Goal: Transaction & Acquisition: Purchase product/service

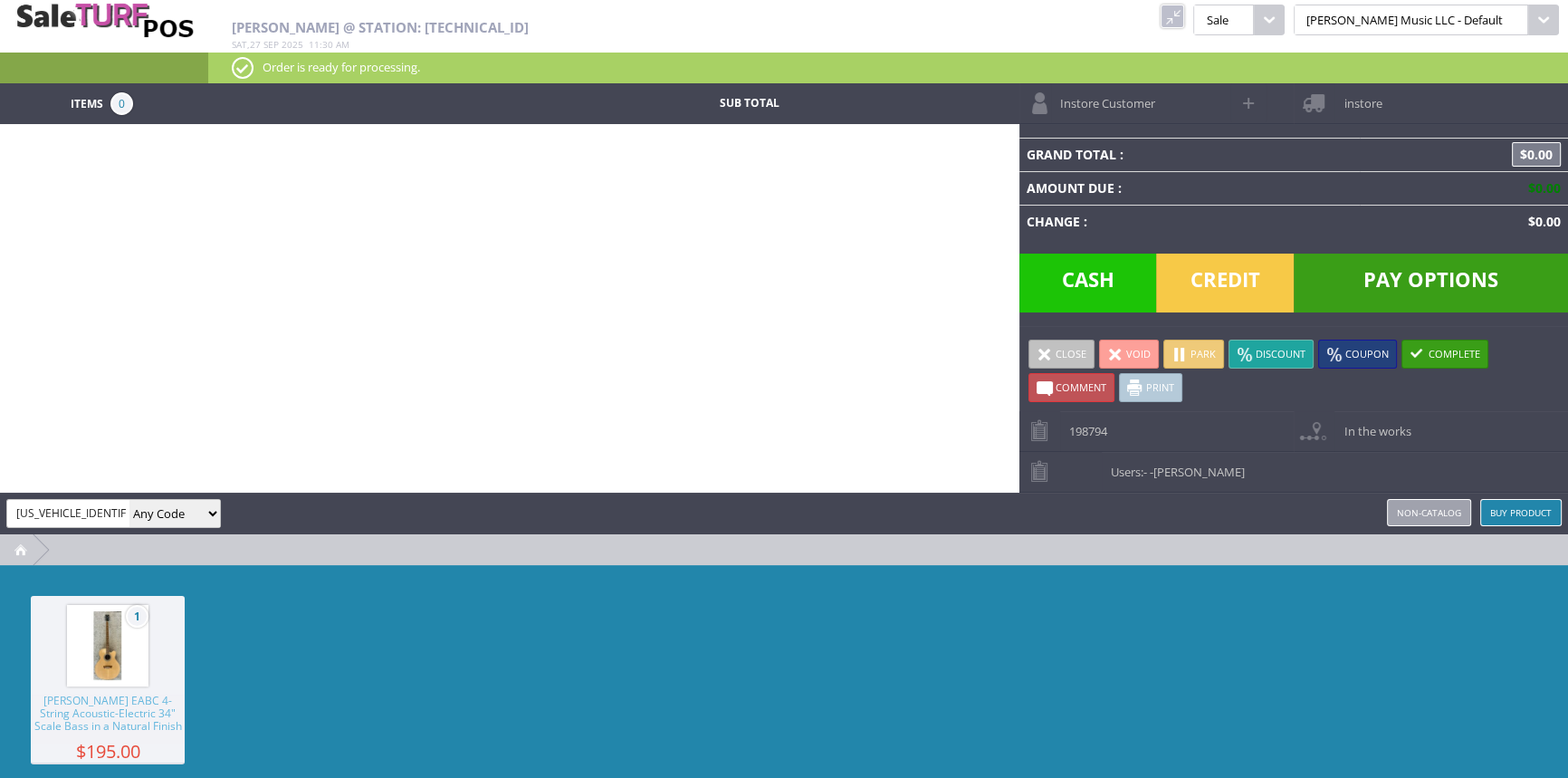
drag, startPoint x: 115, startPoint y: 511, endPoint x: 0, endPoint y: 490, distance: 116.9
click at [0, 492] on div "[PERSON_NAME] [US_VEHICLE_IDENTIFICATION_NUMBER]^[PERSON_NAME]/[PERSON_NAME] ^2…" at bounding box center [784, 512] width 1568 height 42
click at [52, 514] on input "search" at bounding box center [69, 512] width 123 height 26
type input "fender3for"
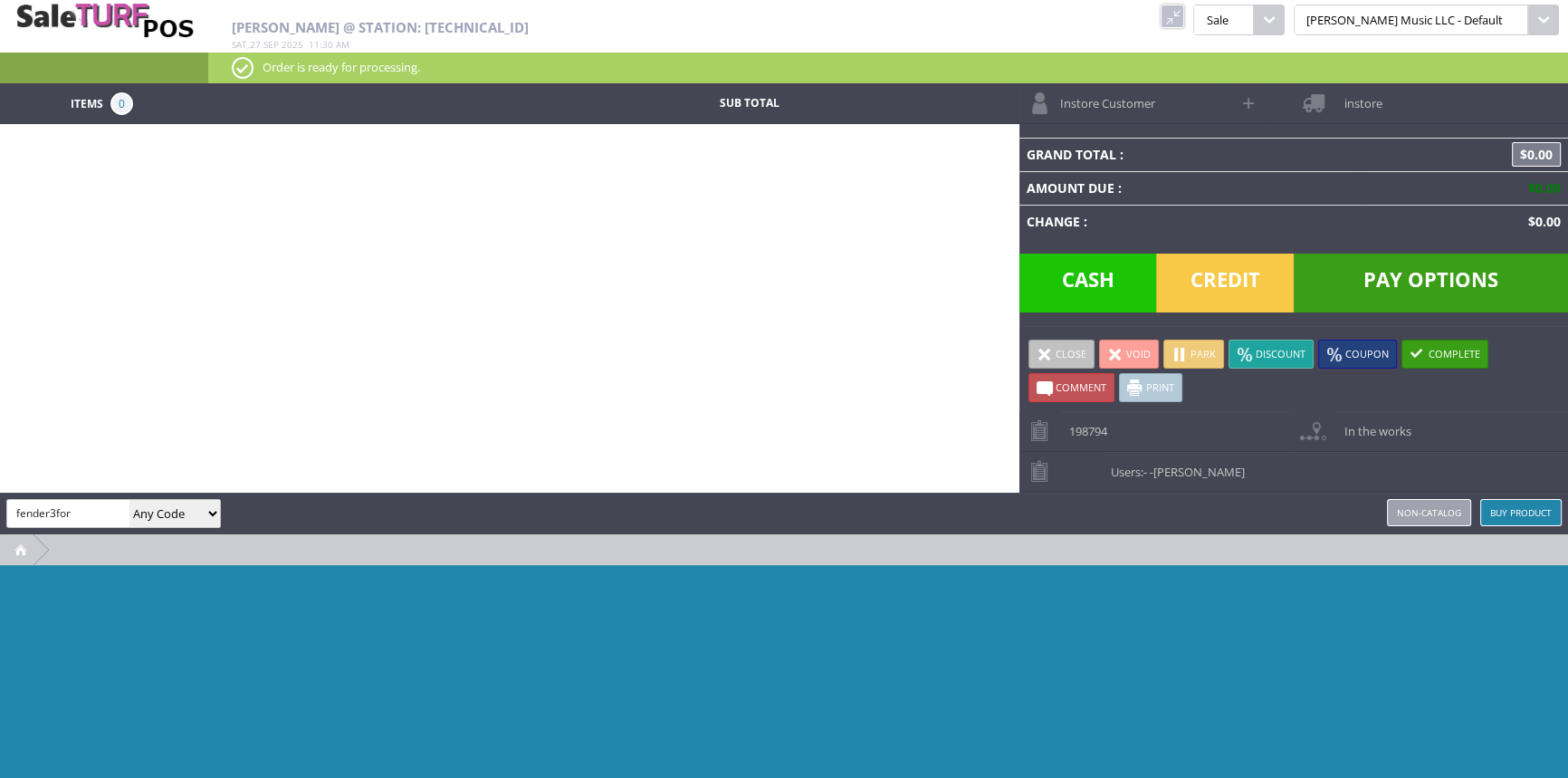
drag, startPoint x: 177, startPoint y: 503, endPoint x: 167, endPoint y: 523, distance: 22.4
click at [177, 503] on select "Any Code SKU UPC EAN Name Model" at bounding box center [175, 512] width 91 height 27
select select "sku"
click at [129, 499] on select "Any Code SKU UPC EAN Name Model" at bounding box center [175, 512] width 91 height 27
click at [82, 495] on div "amber helgren fender3for Any Code SKU UPC EAN Name Model Buy Product Non-catalog" at bounding box center [784, 512] width 1568 height 42
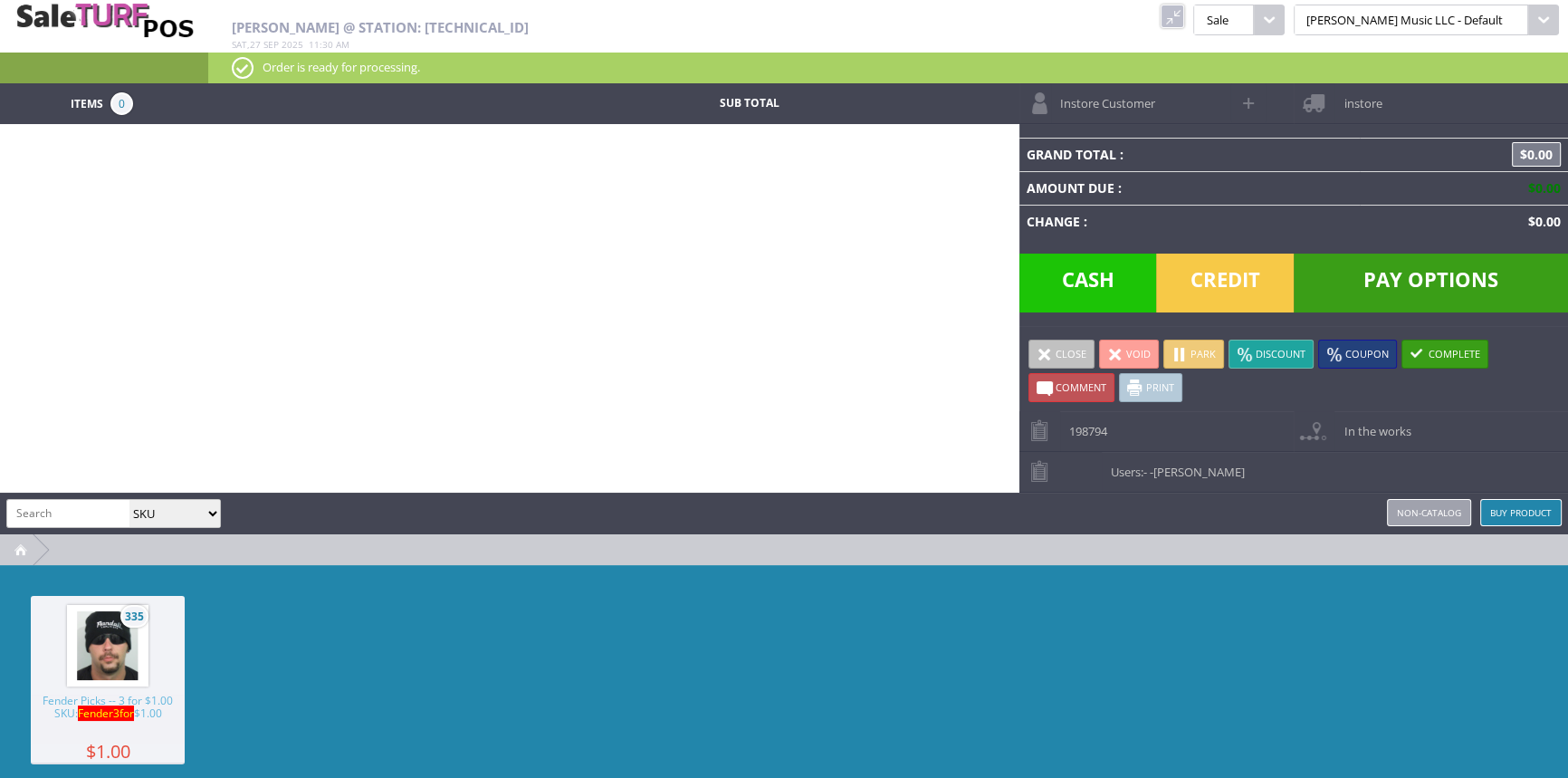
click at [105, 673] on img at bounding box center [108, 645] width 69 height 69
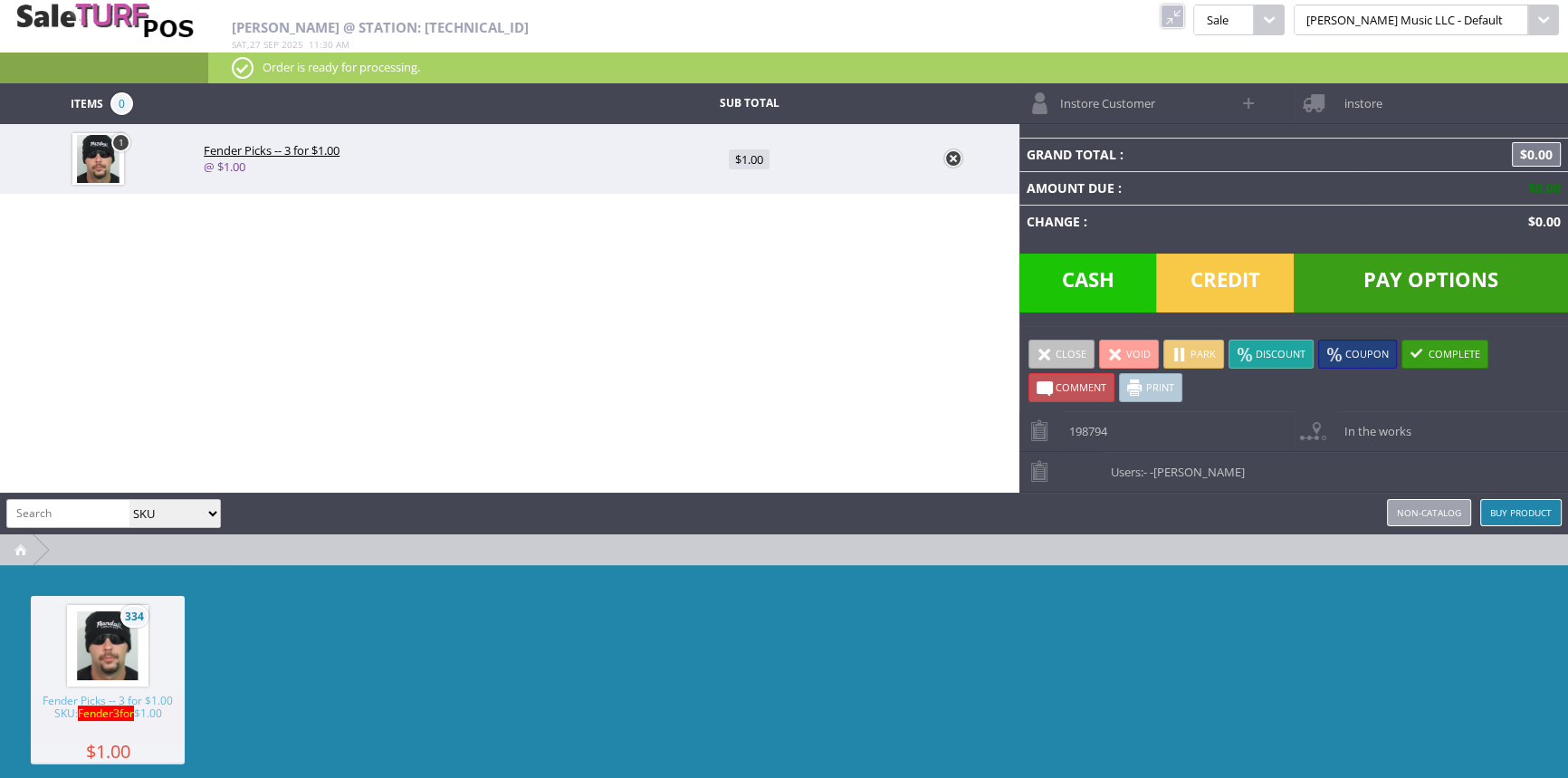
click at [105, 673] on img at bounding box center [108, 645] width 69 height 69
click at [105, 674] on img at bounding box center [108, 645] width 69 height 69
click at [745, 511] on div "amber helgren Any Code SKU UPC EAN Name Model Buy Product Non-catalog" at bounding box center [784, 512] width 1568 height 42
click at [1084, 282] on span "Cash" at bounding box center [1088, 282] width 137 height 58
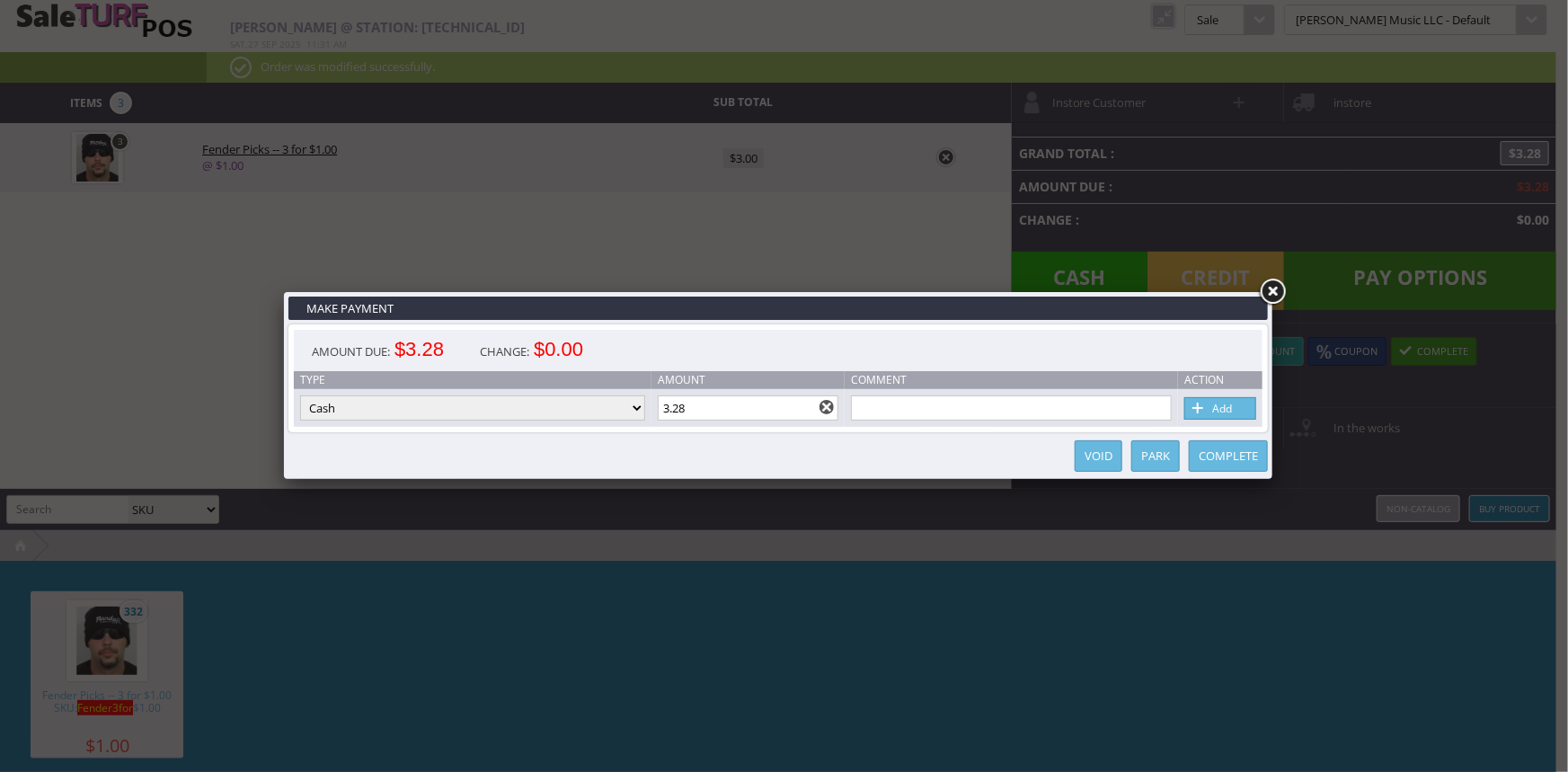
drag, startPoint x: 706, startPoint y: 414, endPoint x: 631, endPoint y: 434, distance: 77.6
click at [666, 415] on input "3.28" at bounding box center [749, 407] width 182 height 25
click at [1232, 411] on link "Add" at bounding box center [1220, 408] width 72 height 22
type input "0"
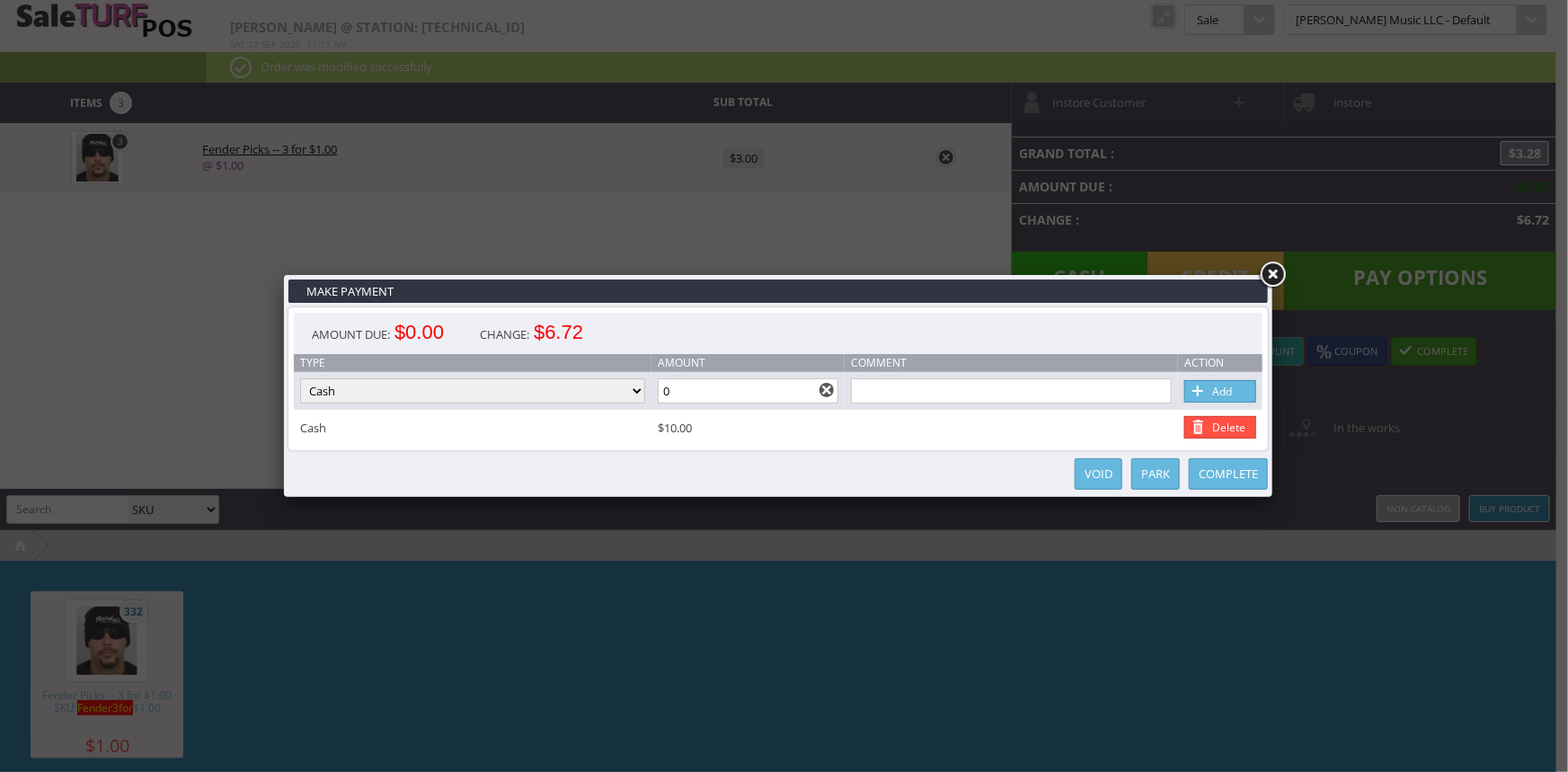
click at [1232, 477] on link "Complete" at bounding box center [1229, 474] width 79 height 31
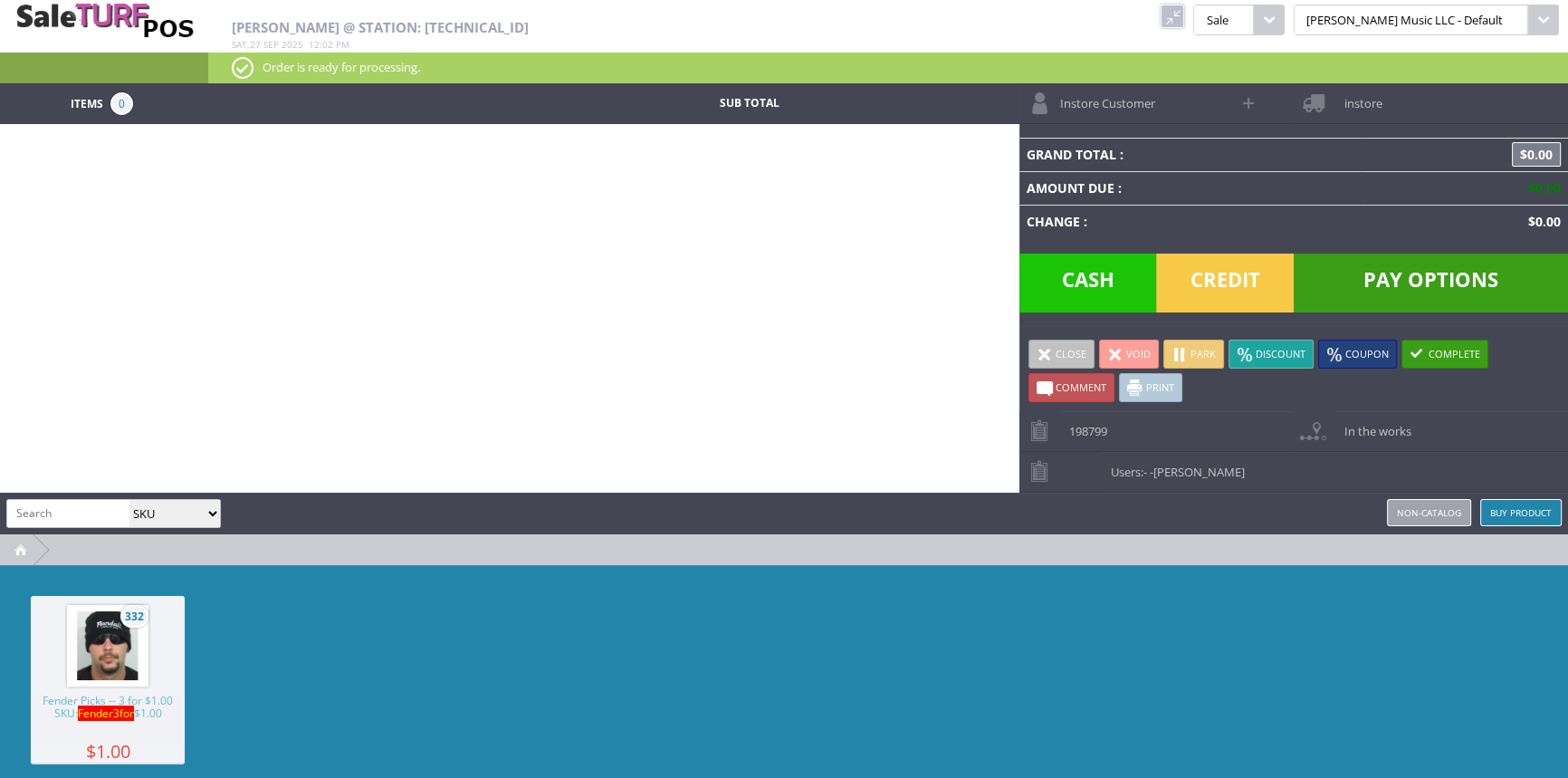
click at [1184, 15] on link at bounding box center [1172, 16] width 23 height 23
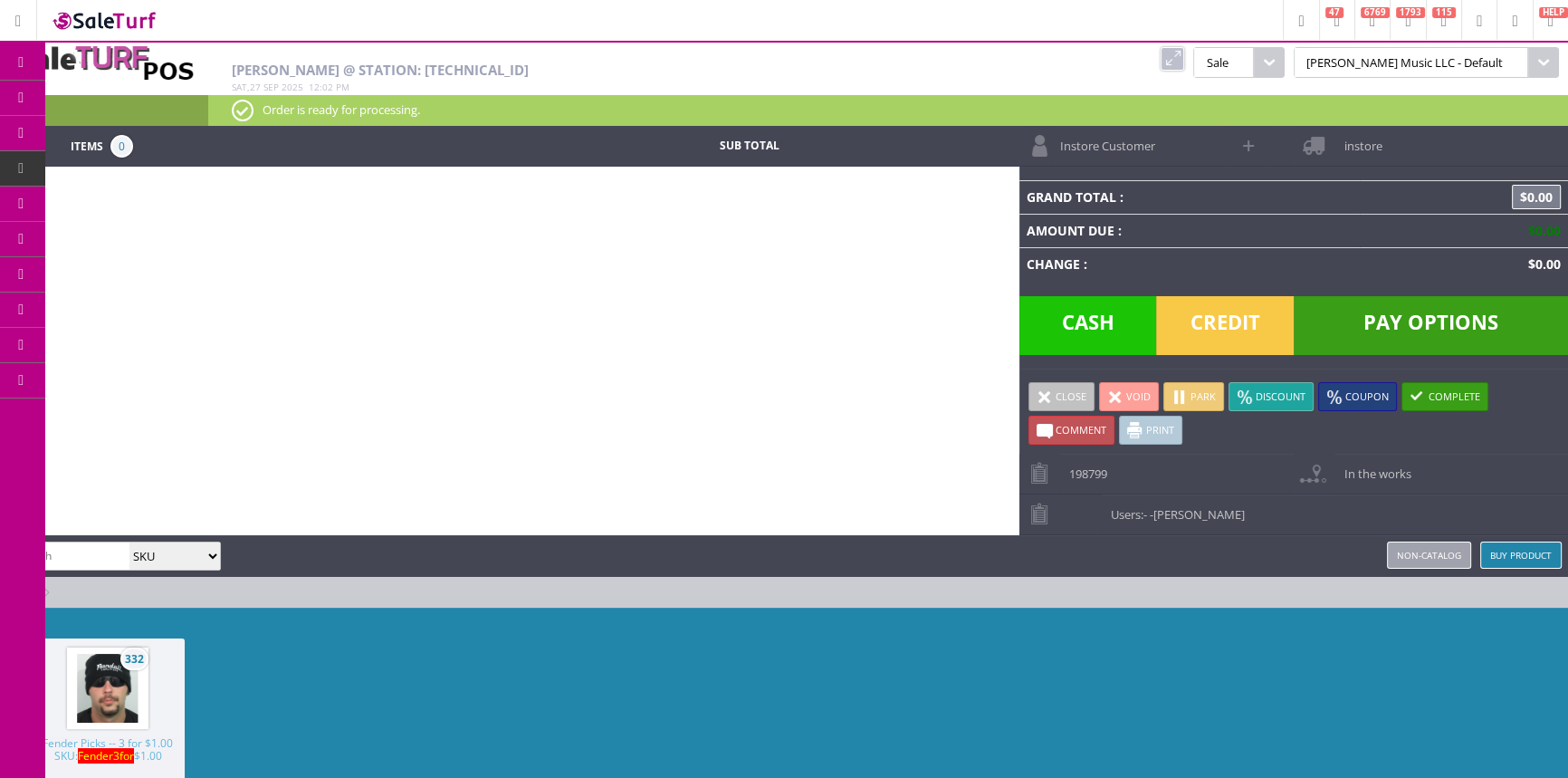
click at [127, 100] on span "Products" at bounding box center [132, 98] width 49 height 17
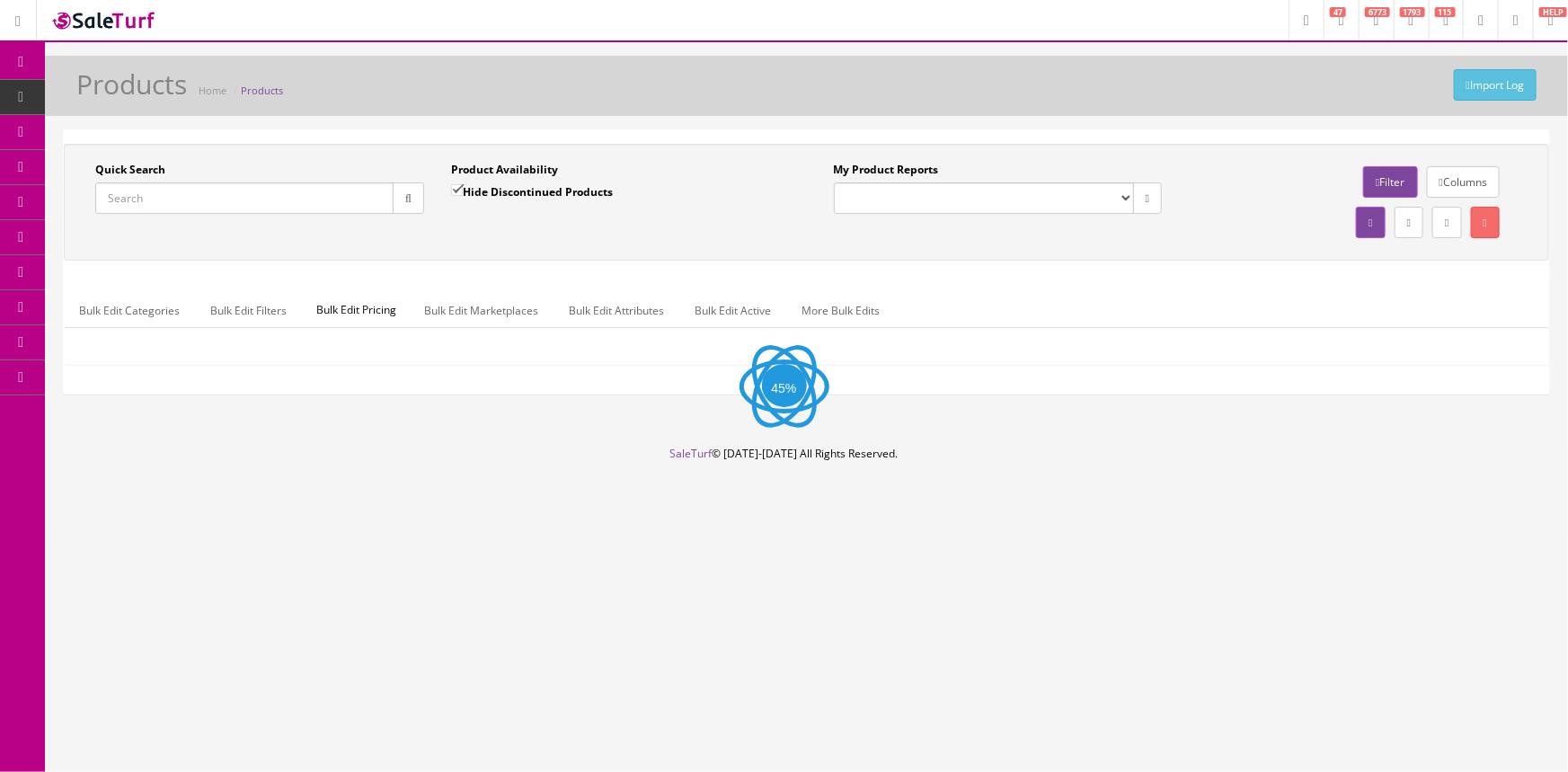
click at [147, 198] on input "Quick Search" at bounding box center [244, 198] width 299 height 31
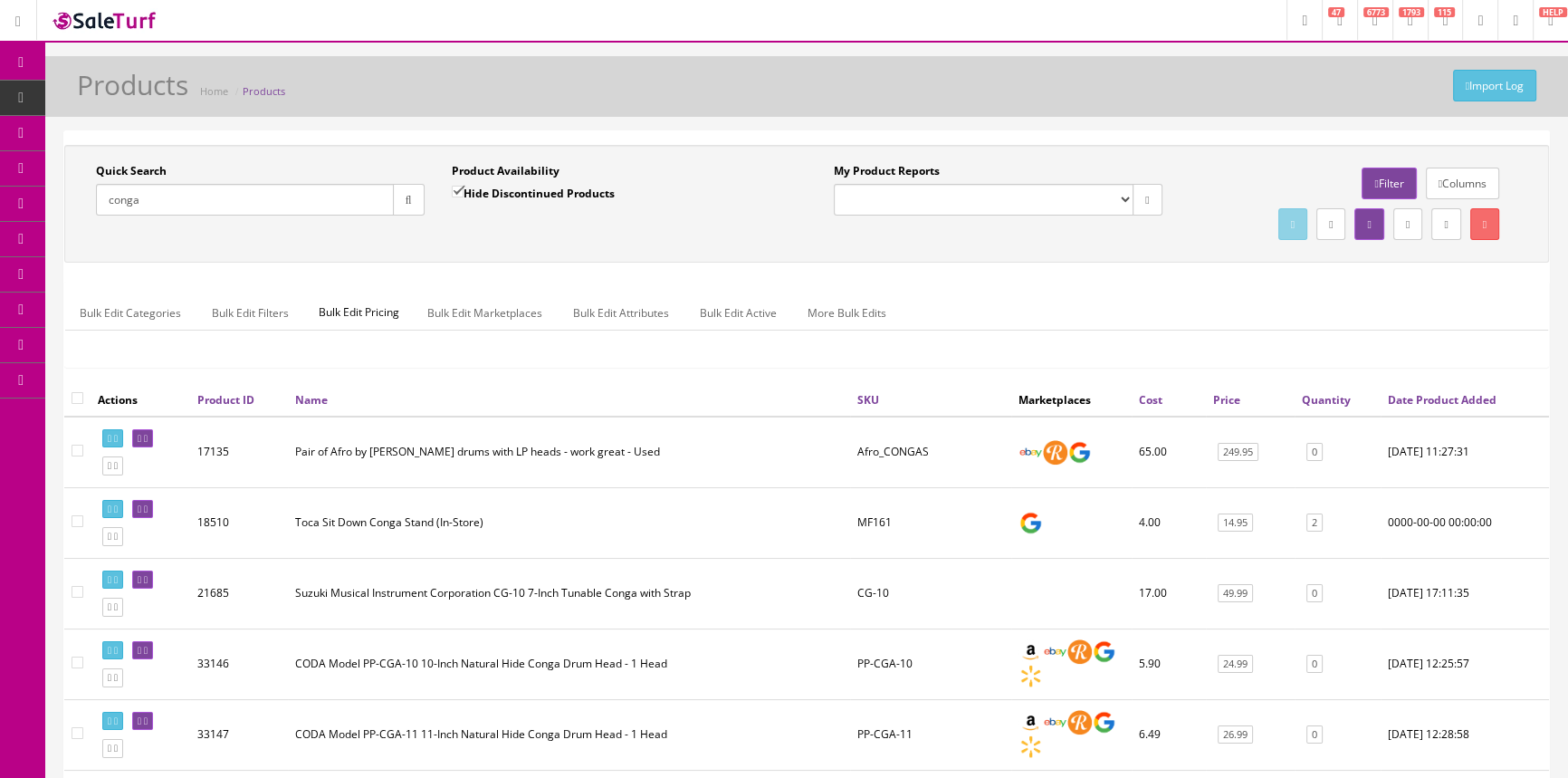
type input "conga"
click at [91, 166] on link "POS Console" at bounding box center [140, 169] width 190 height 35
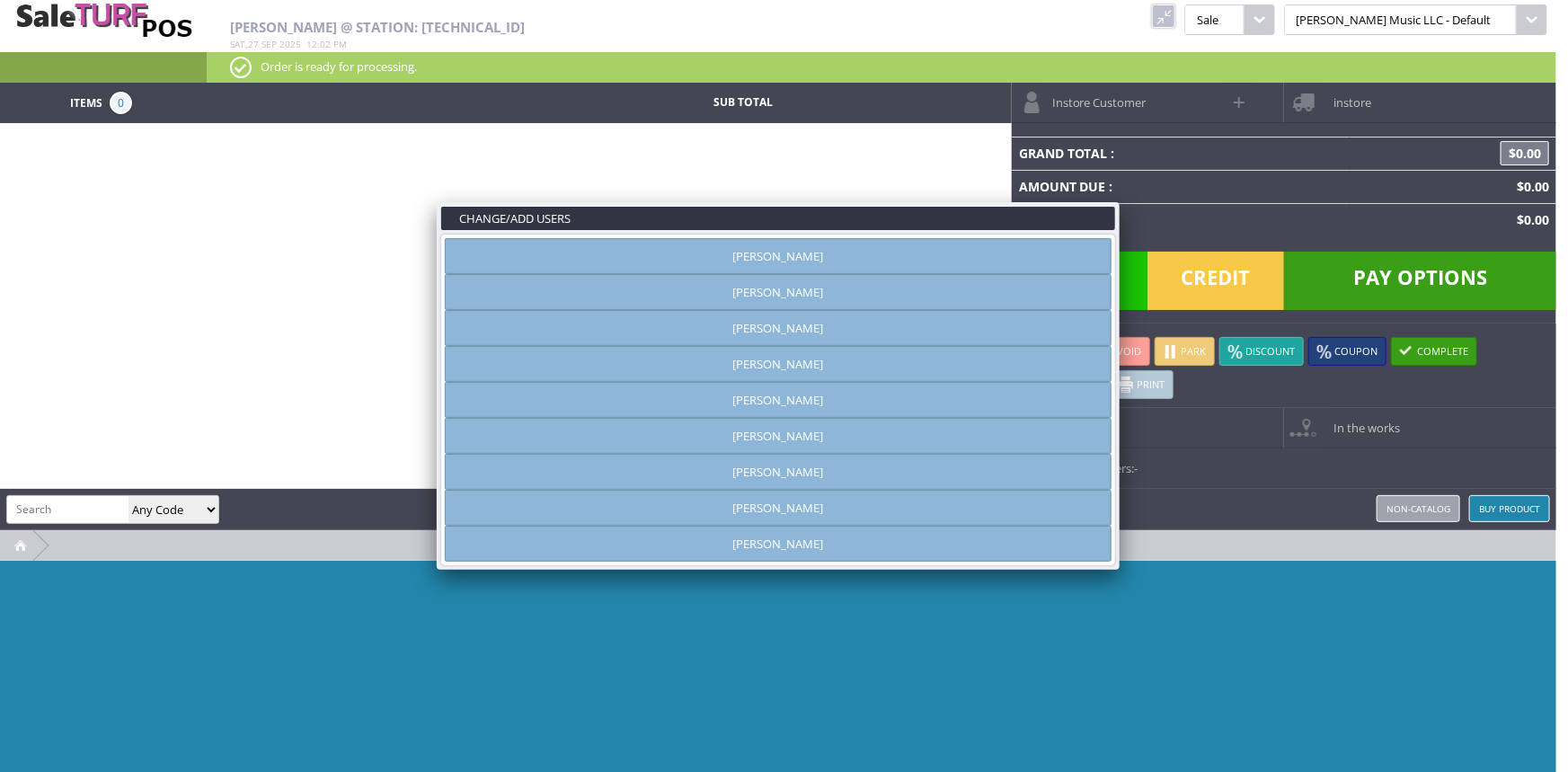
type input "[PERSON_NAME]"
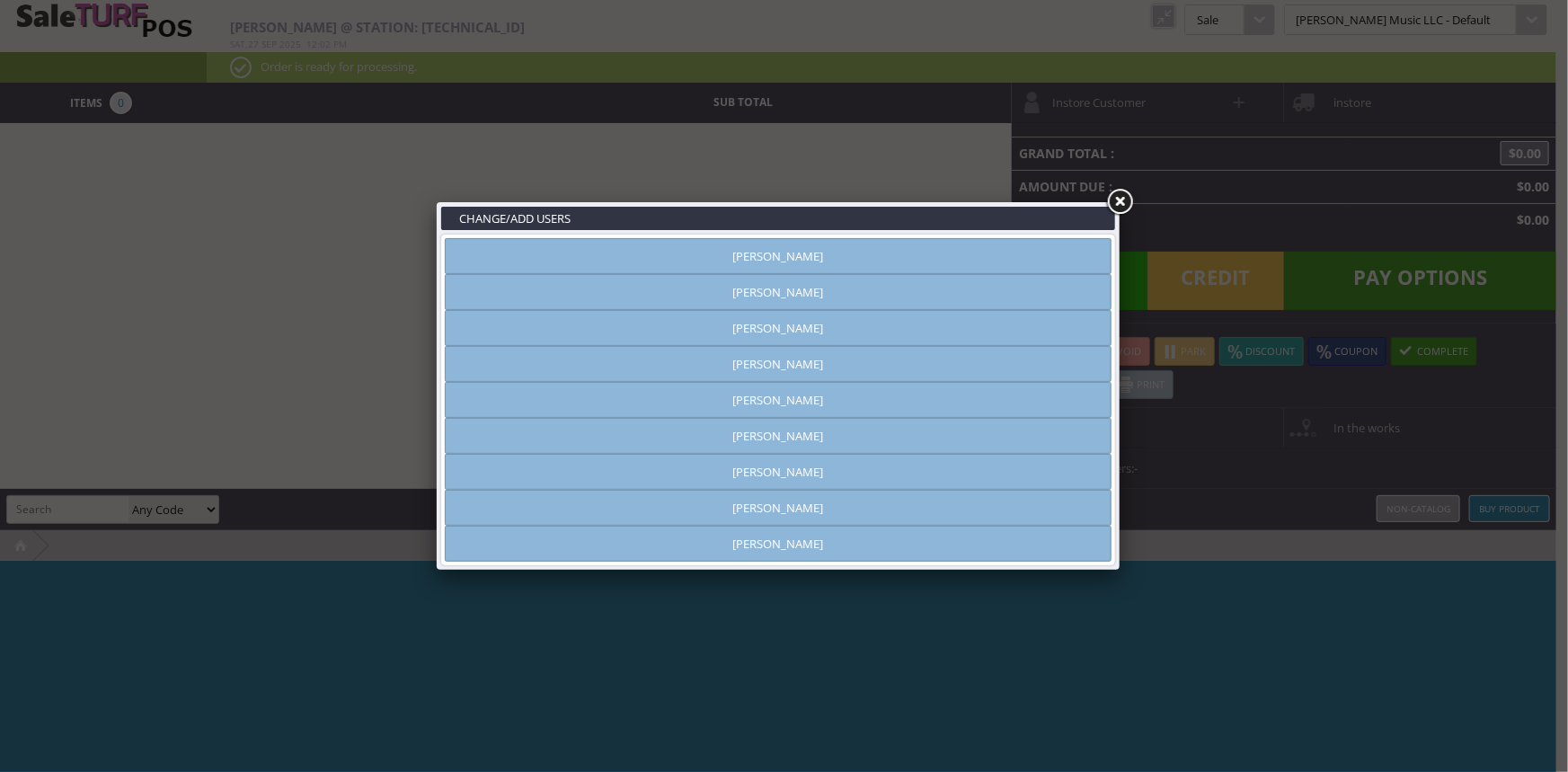
drag, startPoint x: 733, startPoint y: 287, endPoint x: 879, endPoint y: 265, distance: 147.6
click at [734, 287] on link "[PERSON_NAME]" at bounding box center [778, 291] width 666 height 36
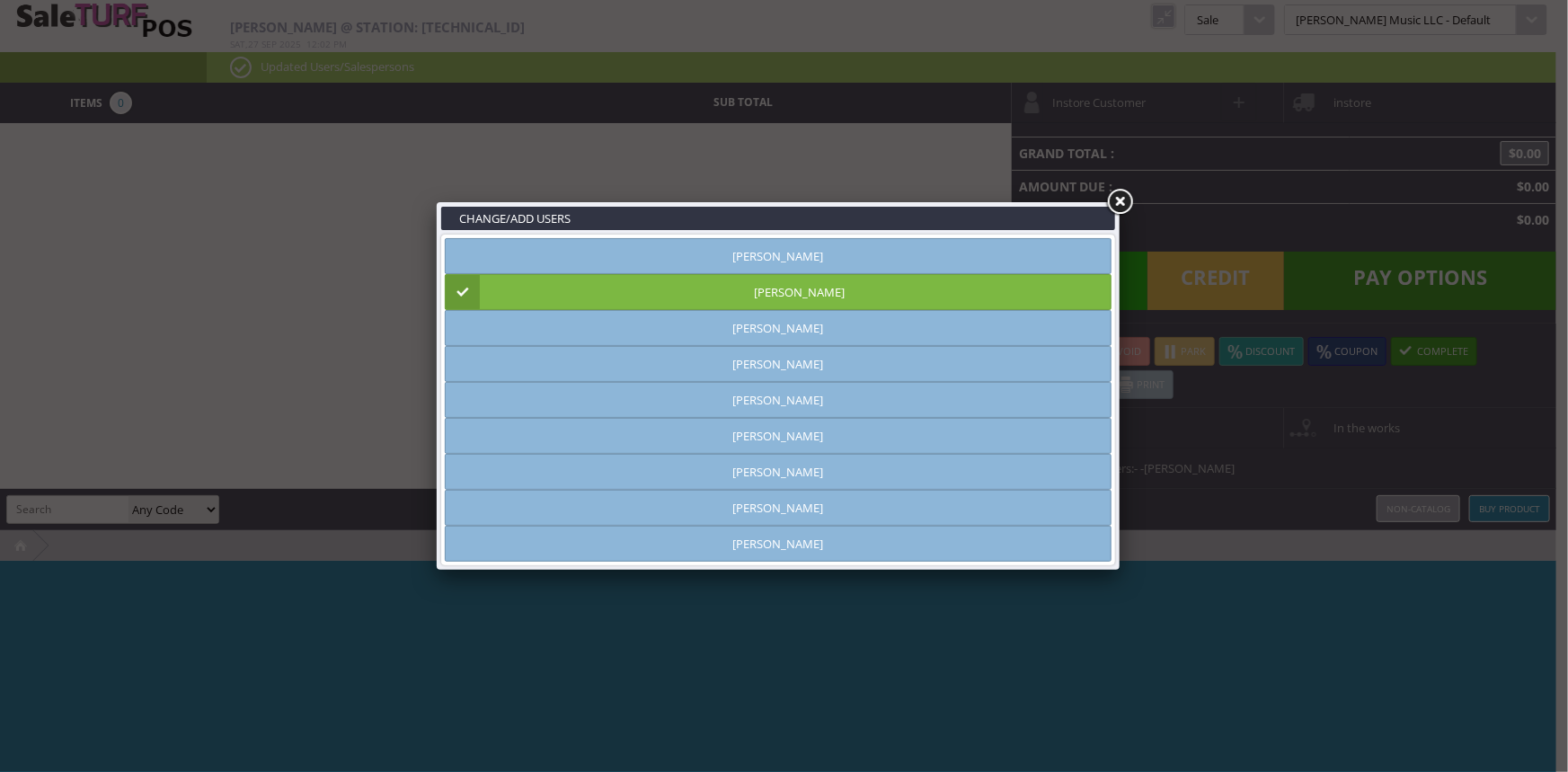
click at [1112, 204] on link at bounding box center [1119, 202] width 32 height 32
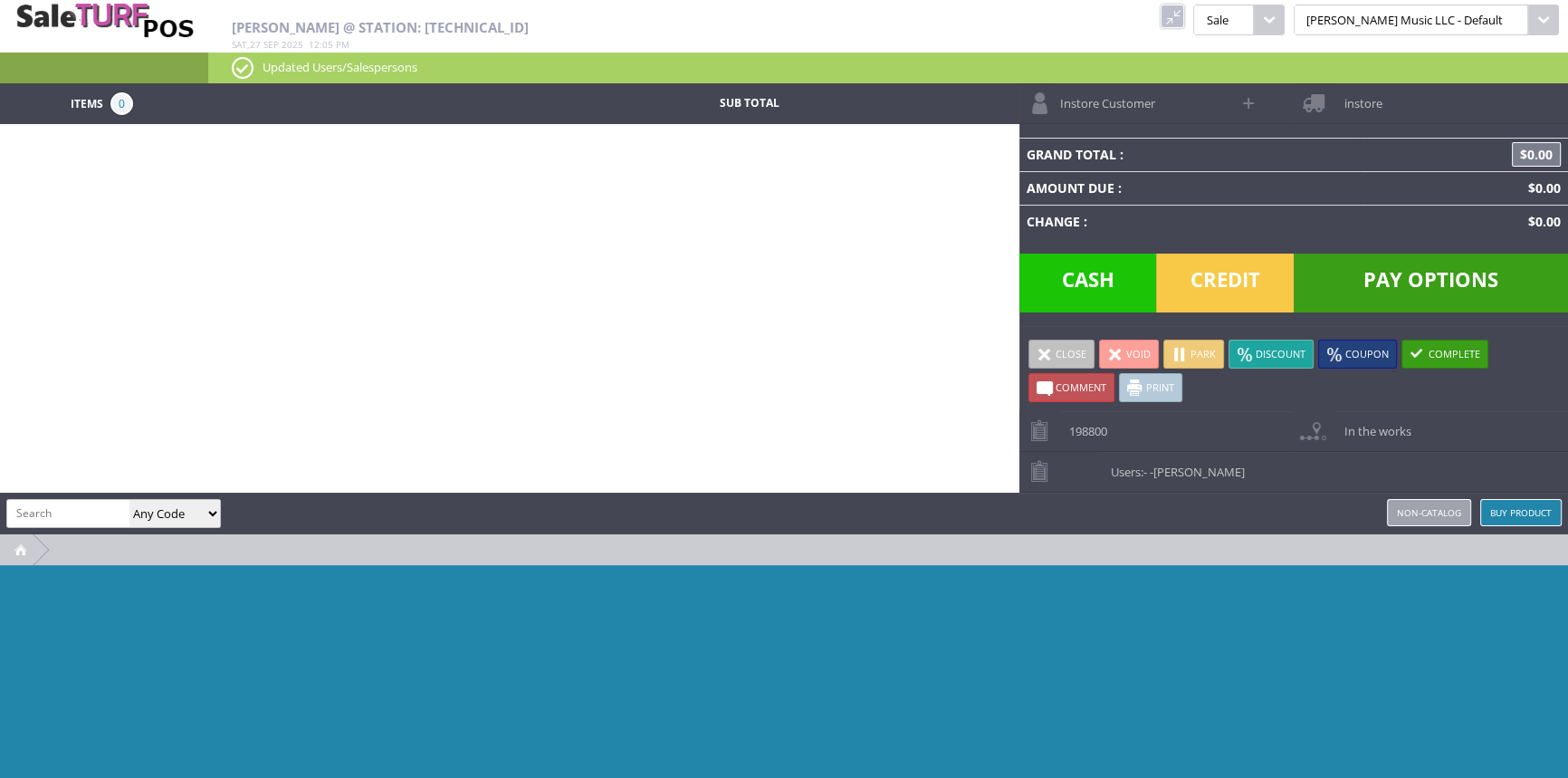
click at [1184, 19] on link at bounding box center [1172, 16] width 23 height 23
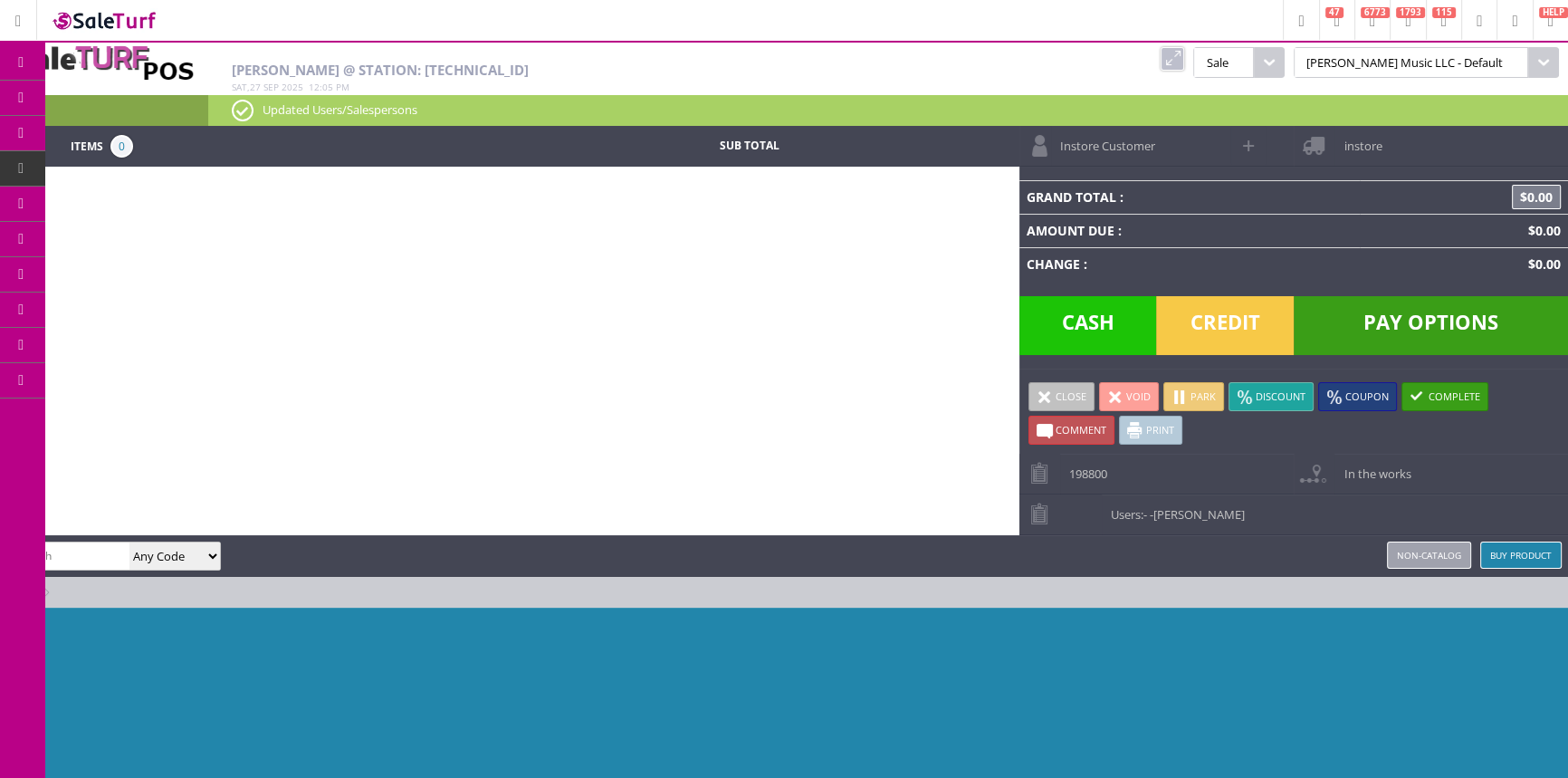
click at [82, 92] on link "Products" at bounding box center [140, 98] width 190 height 36
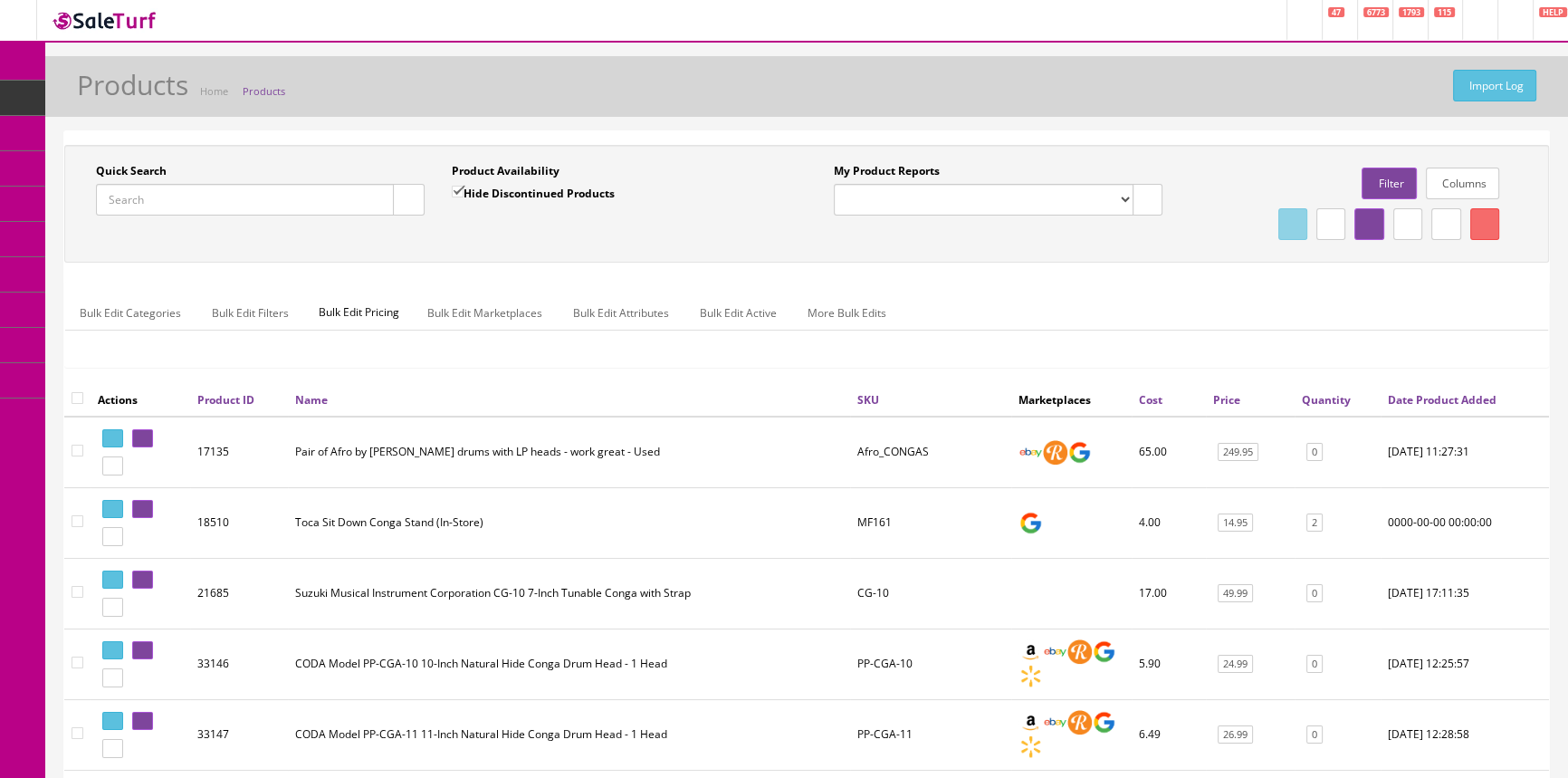
click at [244, 195] on input "Quick Search" at bounding box center [244, 200] width 298 height 32
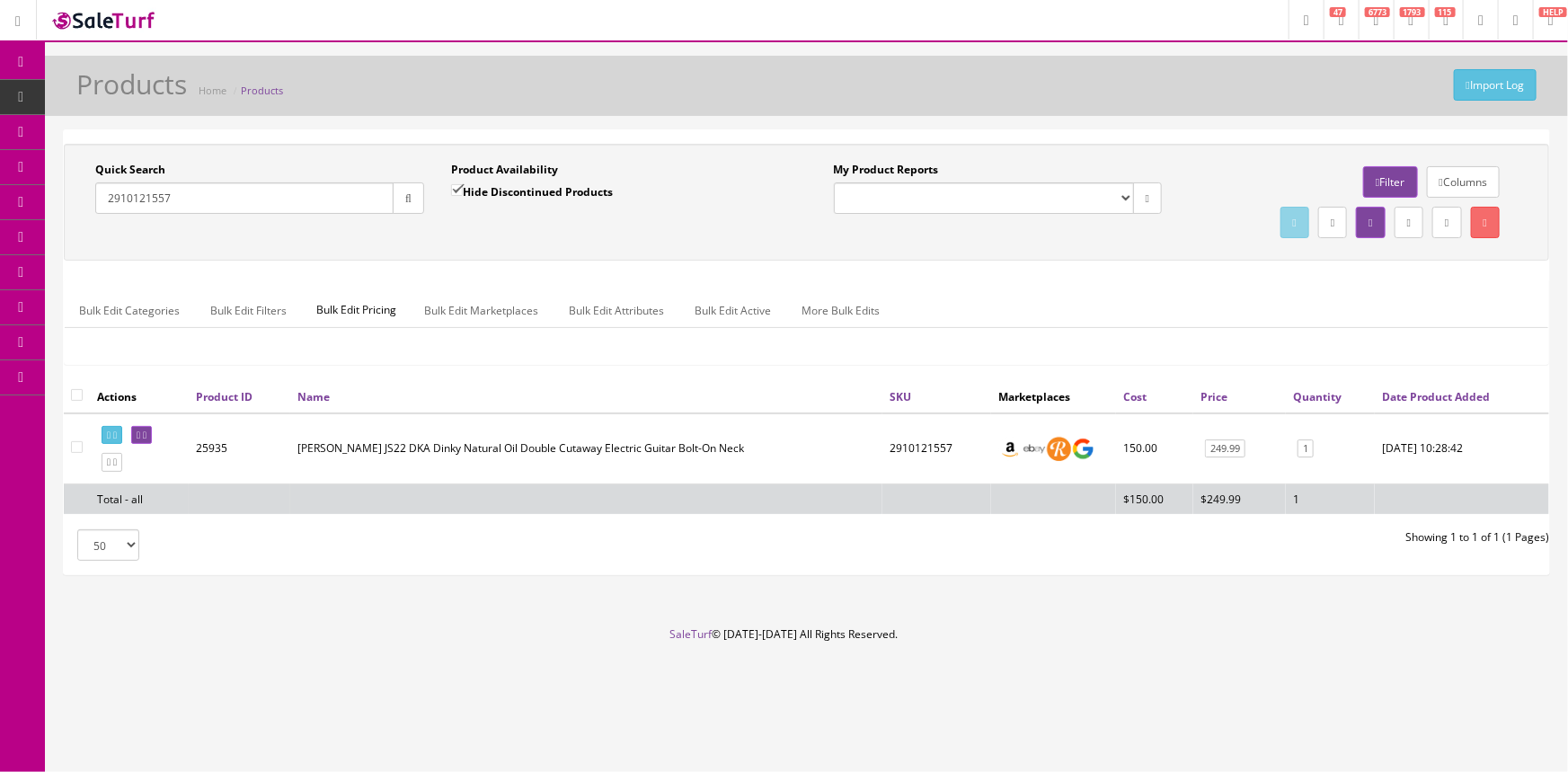
type input "2910121557"
click at [73, 167] on link "POS Console" at bounding box center [139, 168] width 189 height 35
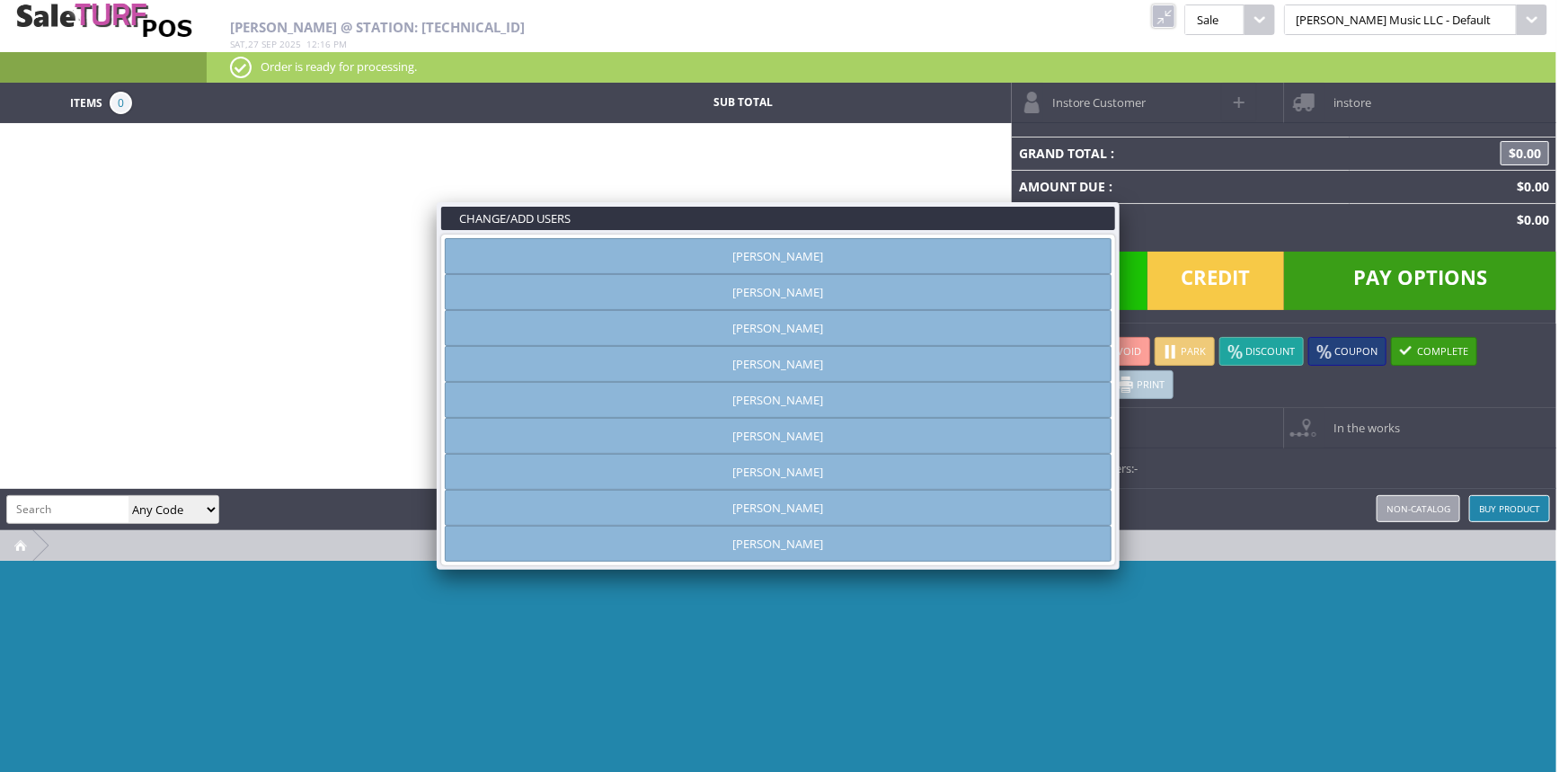
type input "[PERSON_NAME]"
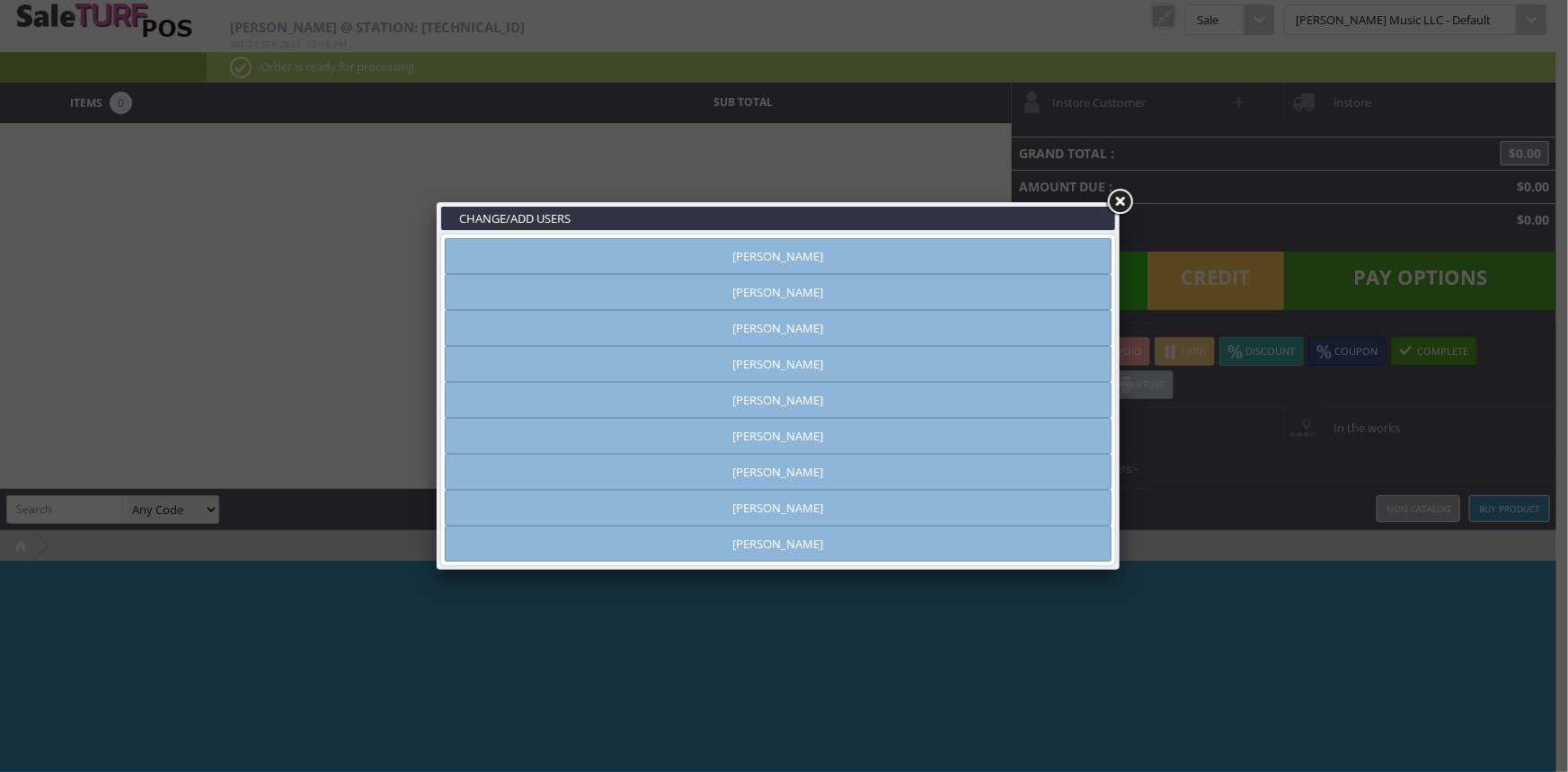
click at [1119, 193] on link at bounding box center [1119, 202] width 32 height 32
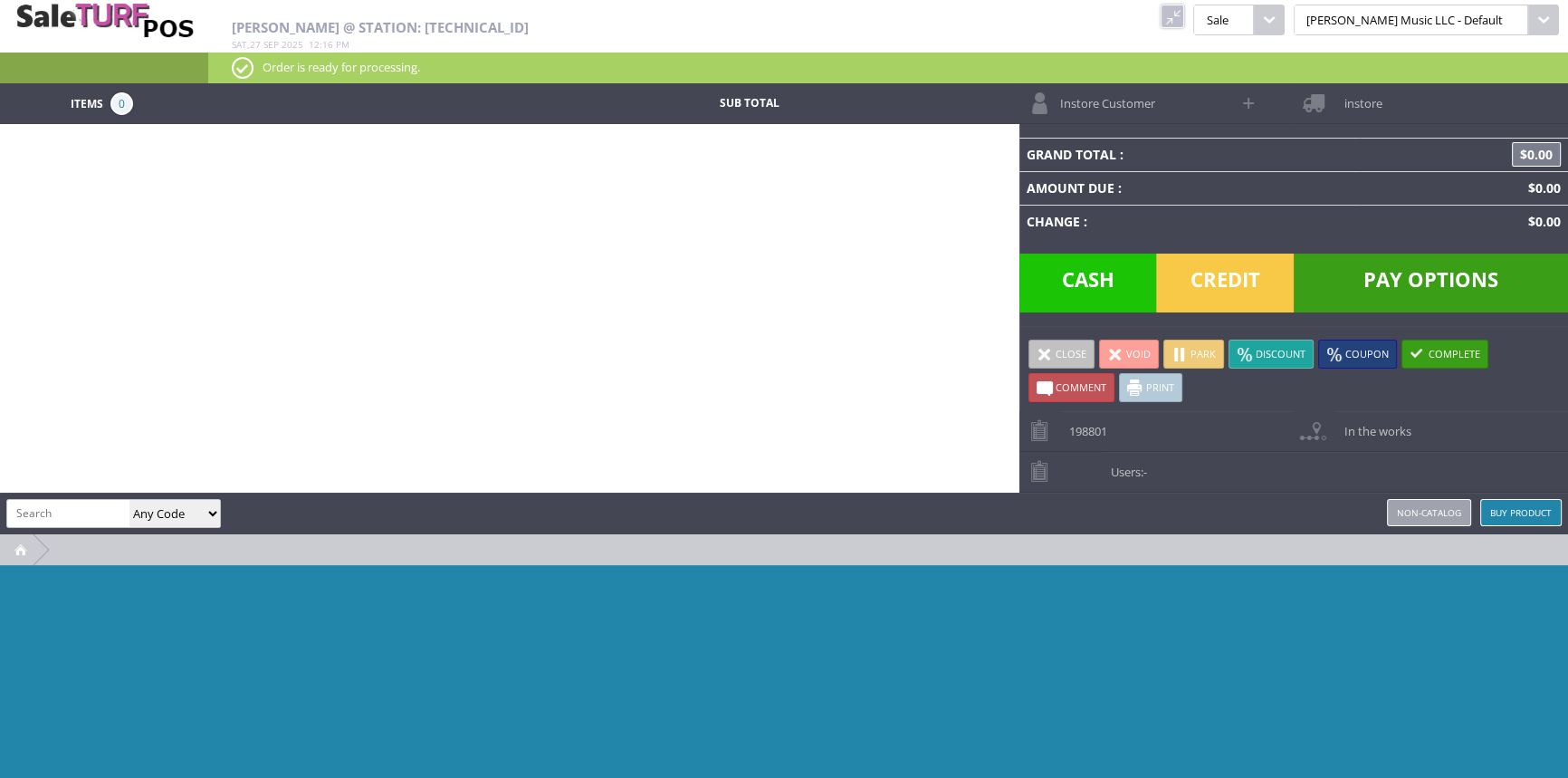
click at [1184, 19] on link at bounding box center [1172, 16] width 23 height 23
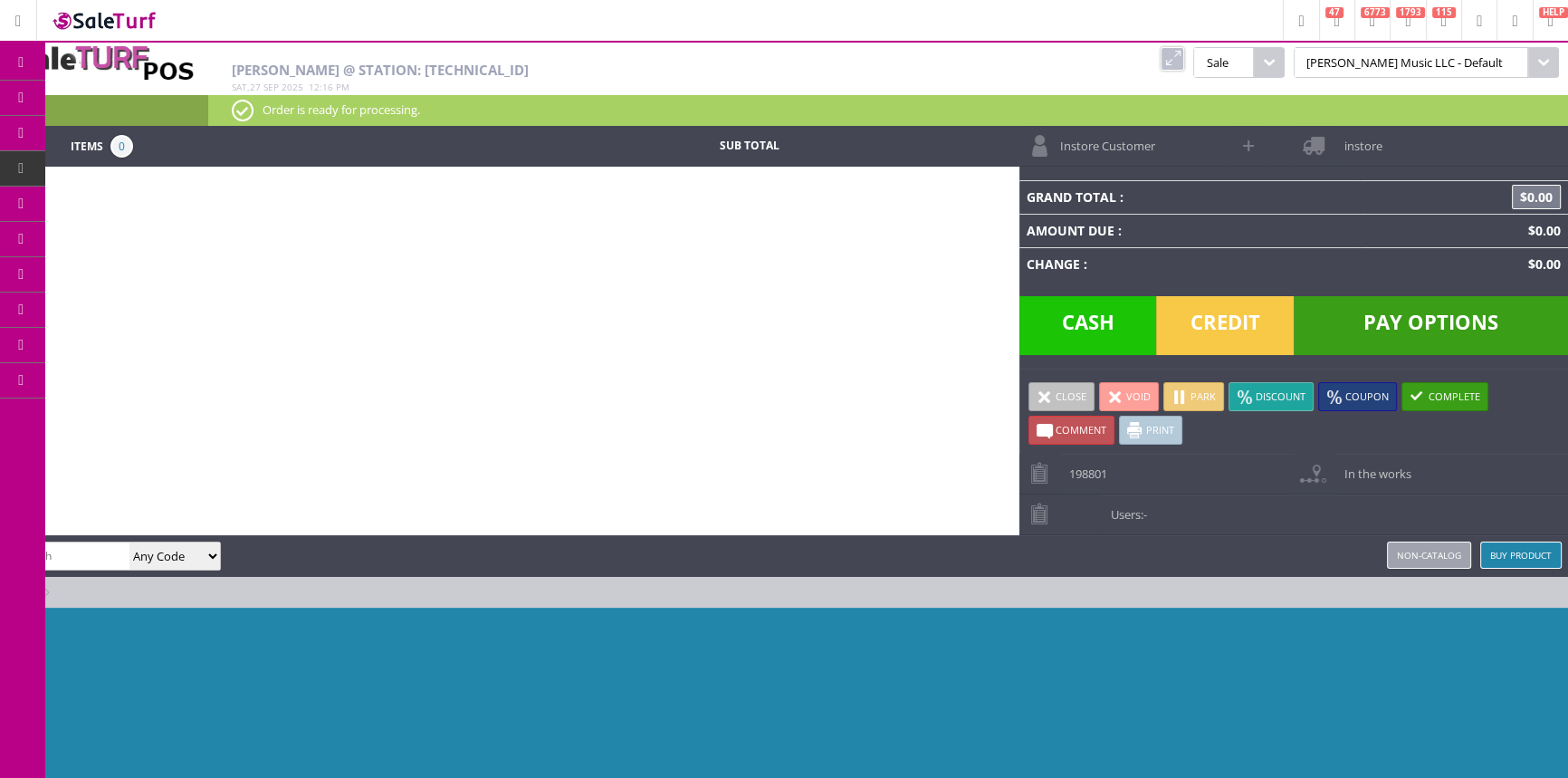
click at [101, 97] on icon at bounding box center [96, 98] width 19 height 15
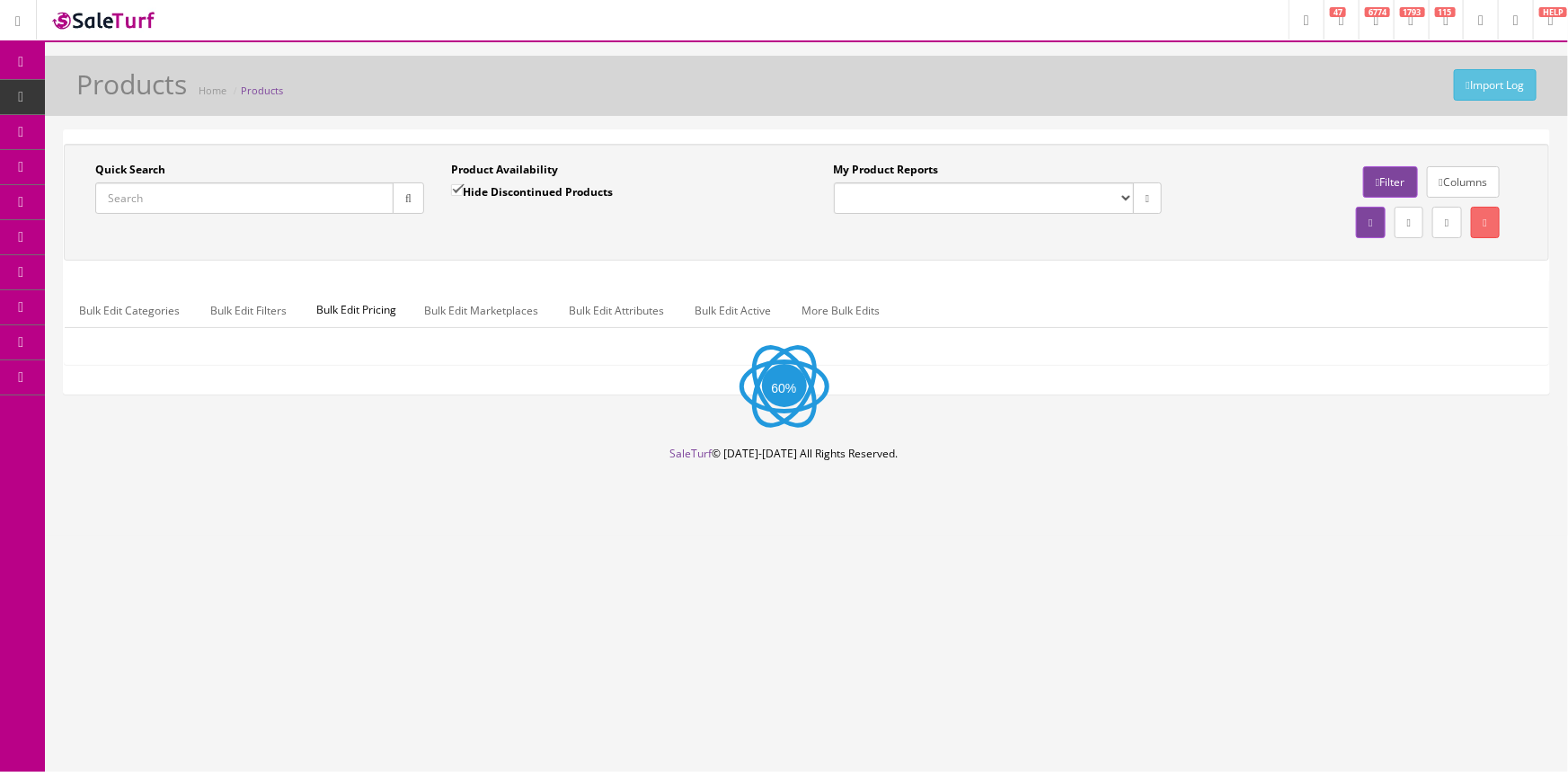
click at [188, 198] on input "Quick Search" at bounding box center [244, 198] width 299 height 31
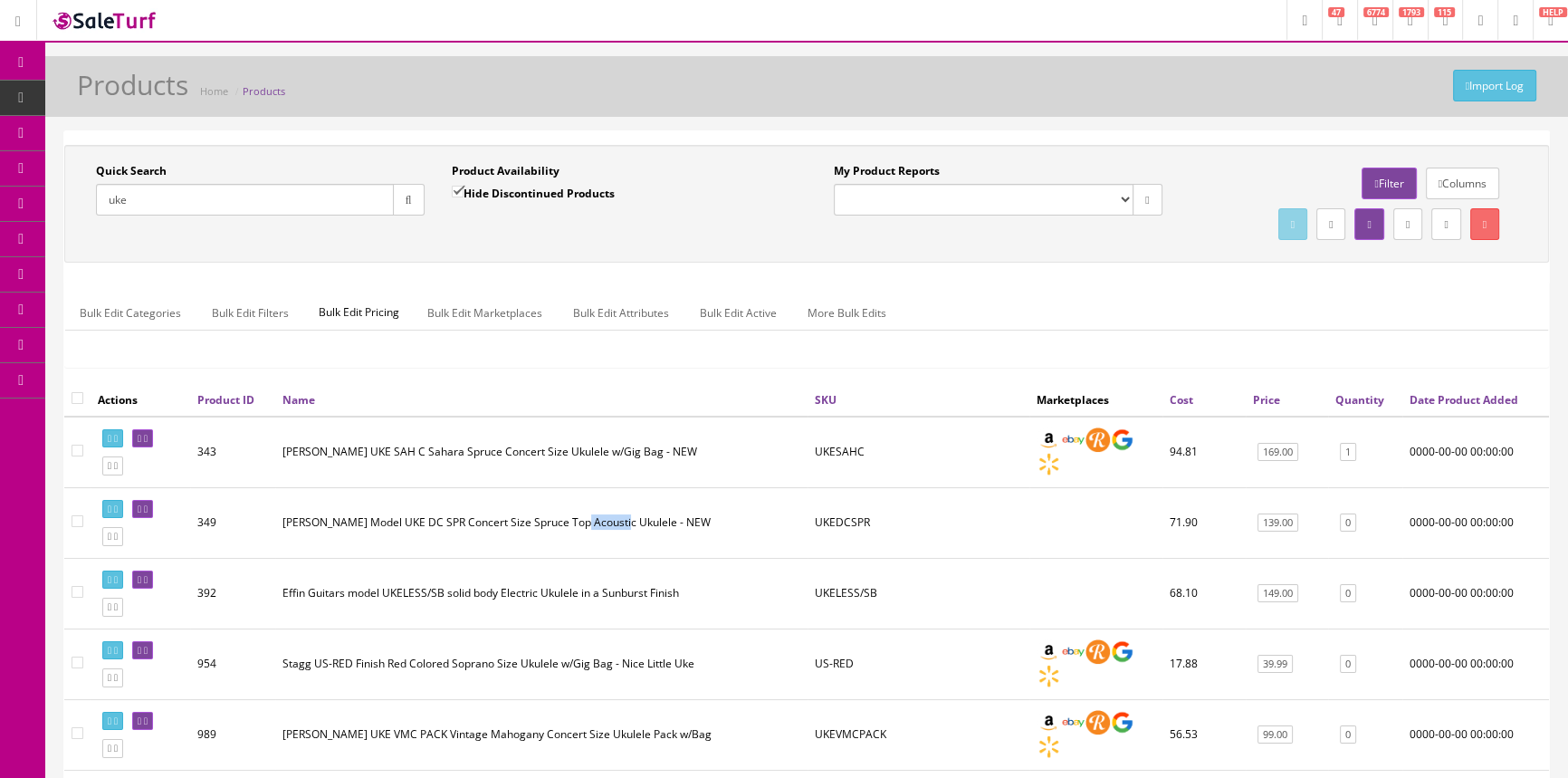
drag, startPoint x: 616, startPoint y: 523, endPoint x: 577, endPoint y: 532, distance: 40.0
click at [577, 532] on td "Dean Model UKE DC SPR Concert Size Spruce Top Acoustic Ukulele - NEW" at bounding box center [540, 523] width 532 height 71
click at [615, 511] on td "Dean Model UKE DC SPR Concert Size Spruce Top Acoustic Ukulele - NEW" at bounding box center [540, 523] width 532 height 71
drag, startPoint x: 616, startPoint y: 523, endPoint x: 581, endPoint y: 529, distance: 35.5
click at [581, 529] on td "Dean Model UKE DC SPR Concert Size Spruce Top Acoustic Ukulele - NEW" at bounding box center [540, 523] width 532 height 71
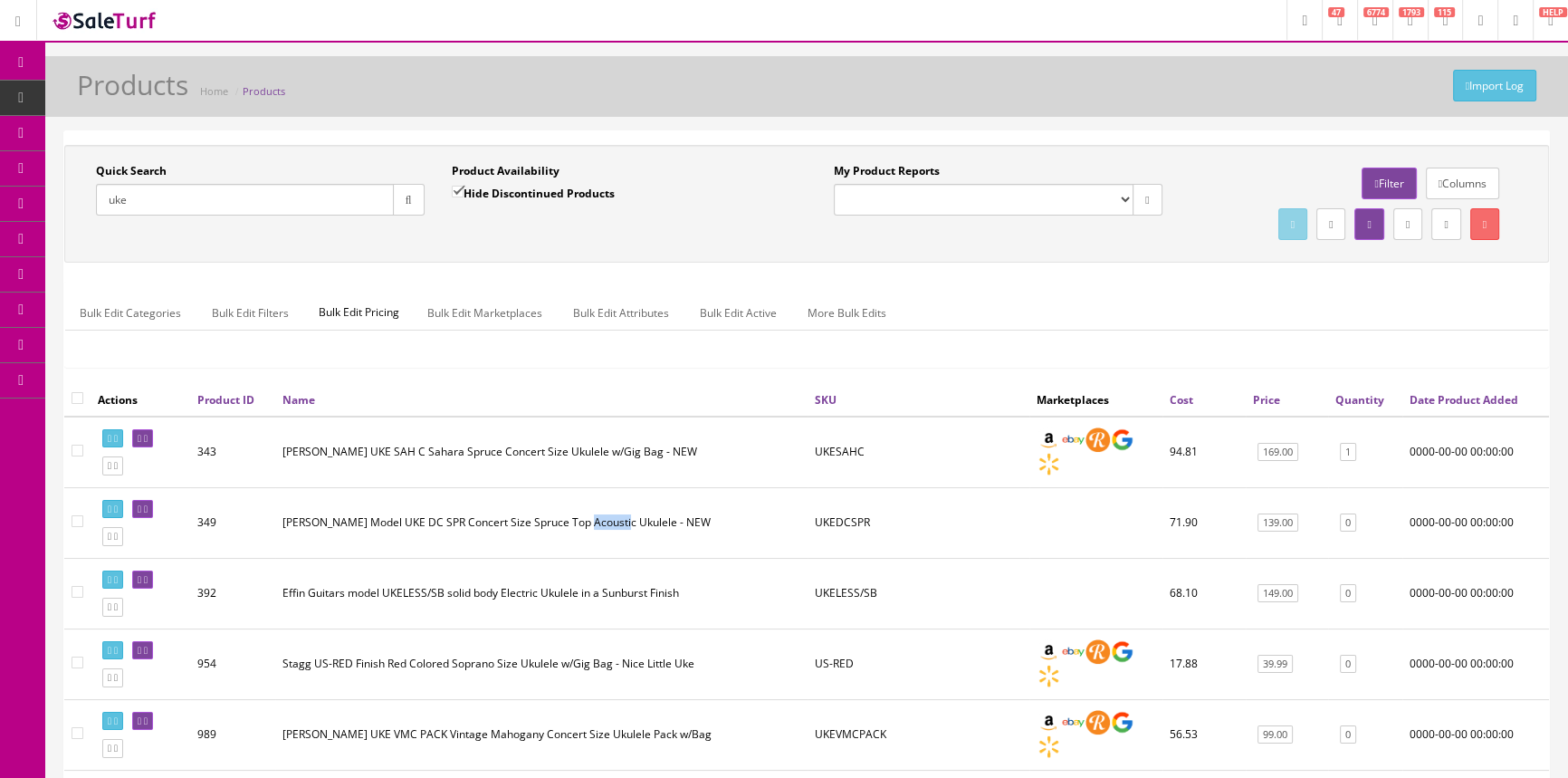
copy td "Ukulele"
drag, startPoint x: 173, startPoint y: 201, endPoint x: 114, endPoint y: 183, distance: 61.7
click at [105, 192] on input "uke" at bounding box center [244, 200] width 298 height 32
paste input "Ukulel"
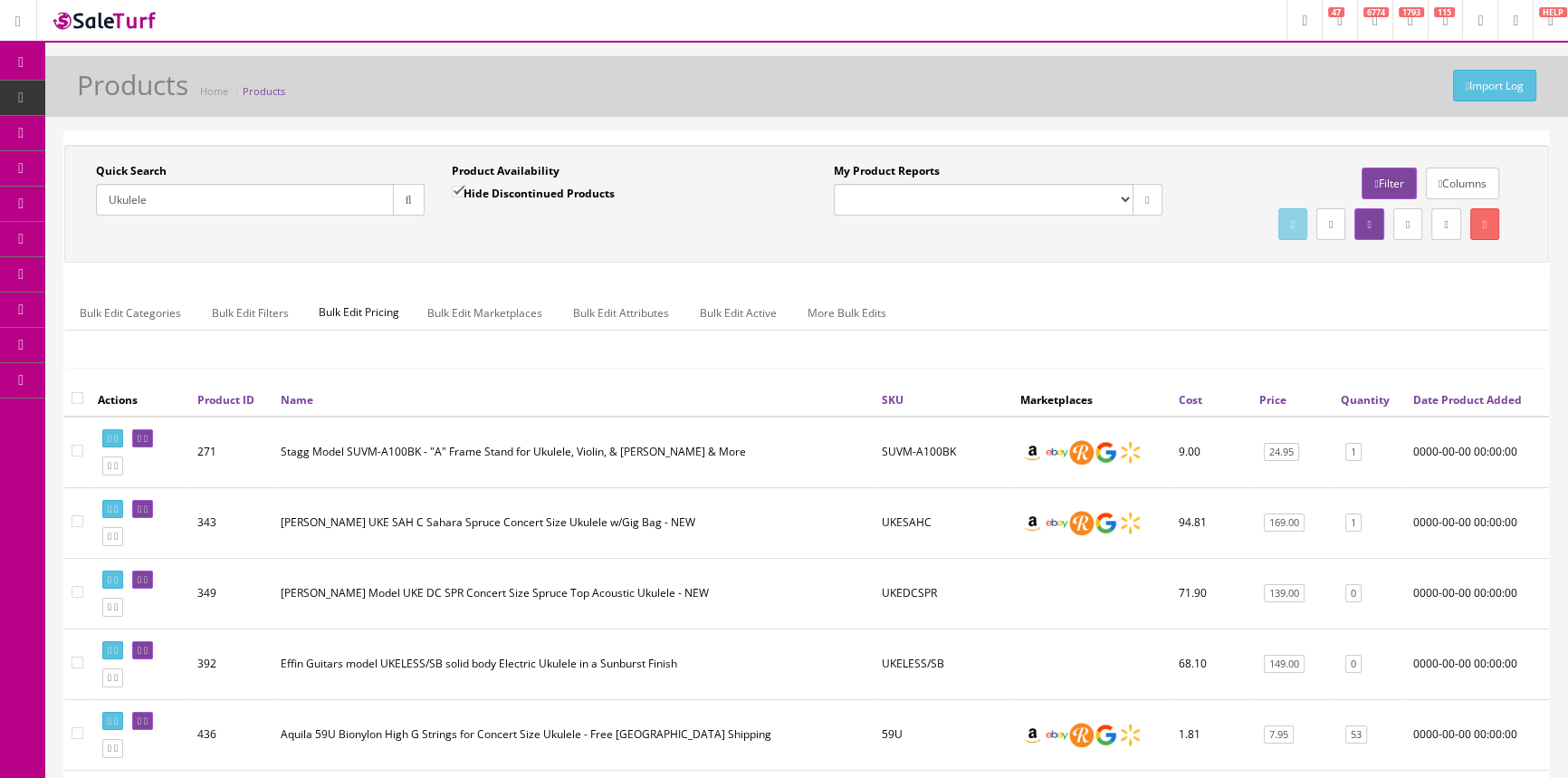
type input "Ukulele"
click at [1352, 406] on link "Quantity" at bounding box center [1365, 399] width 49 height 16
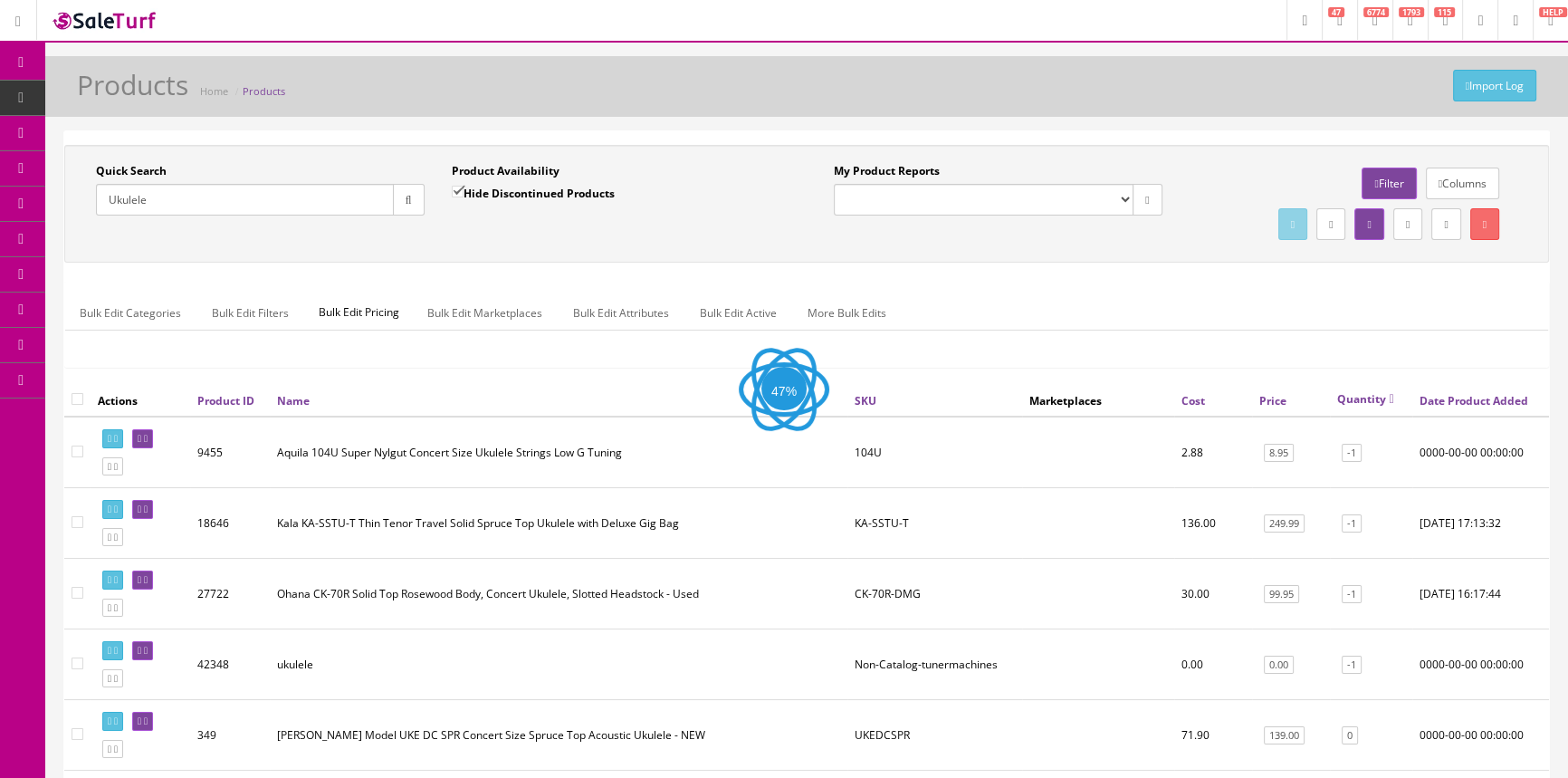
click at [1351, 399] on link "Quantity" at bounding box center [1365, 398] width 57 height 16
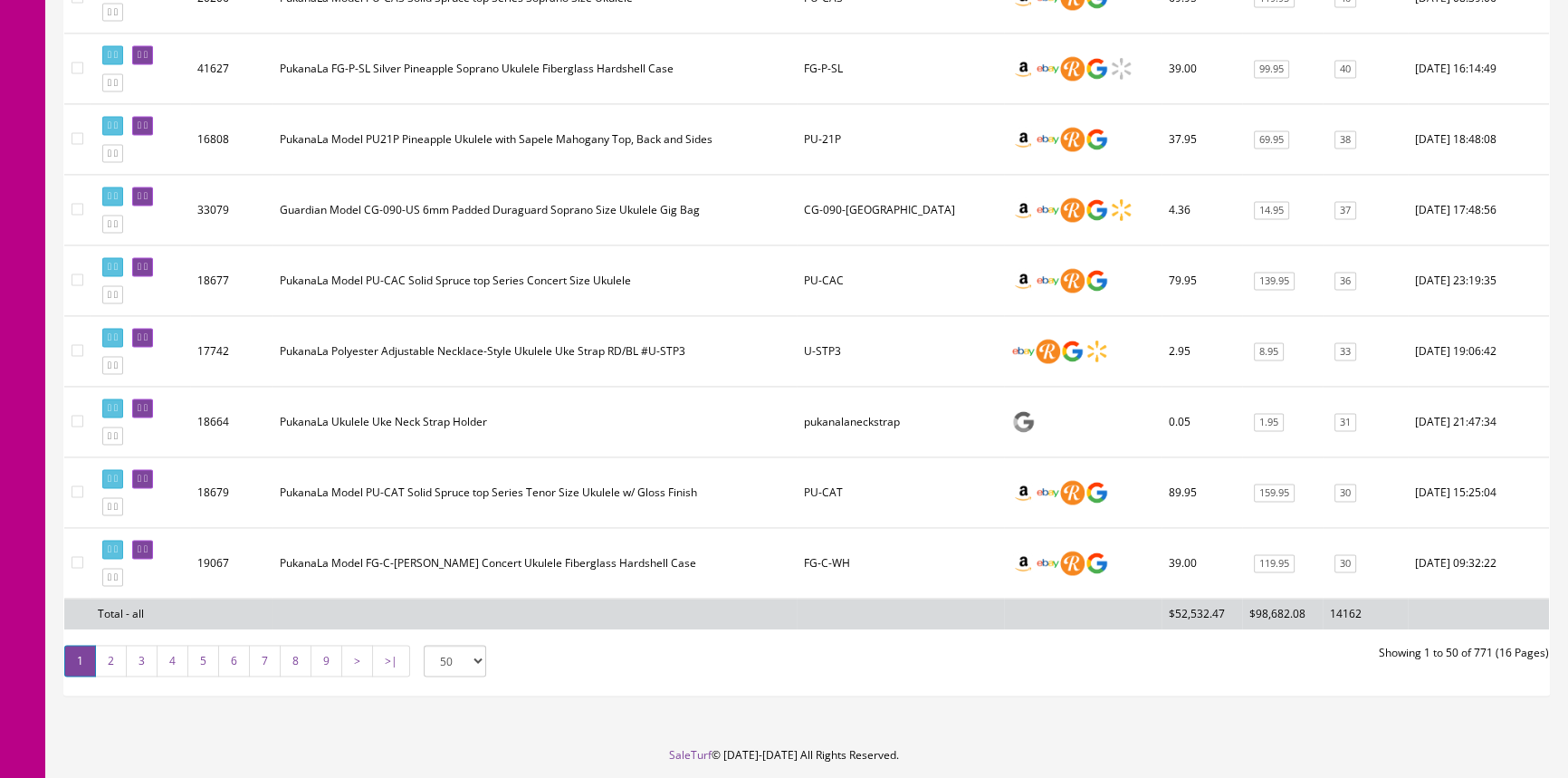
scroll to position [3374, 0]
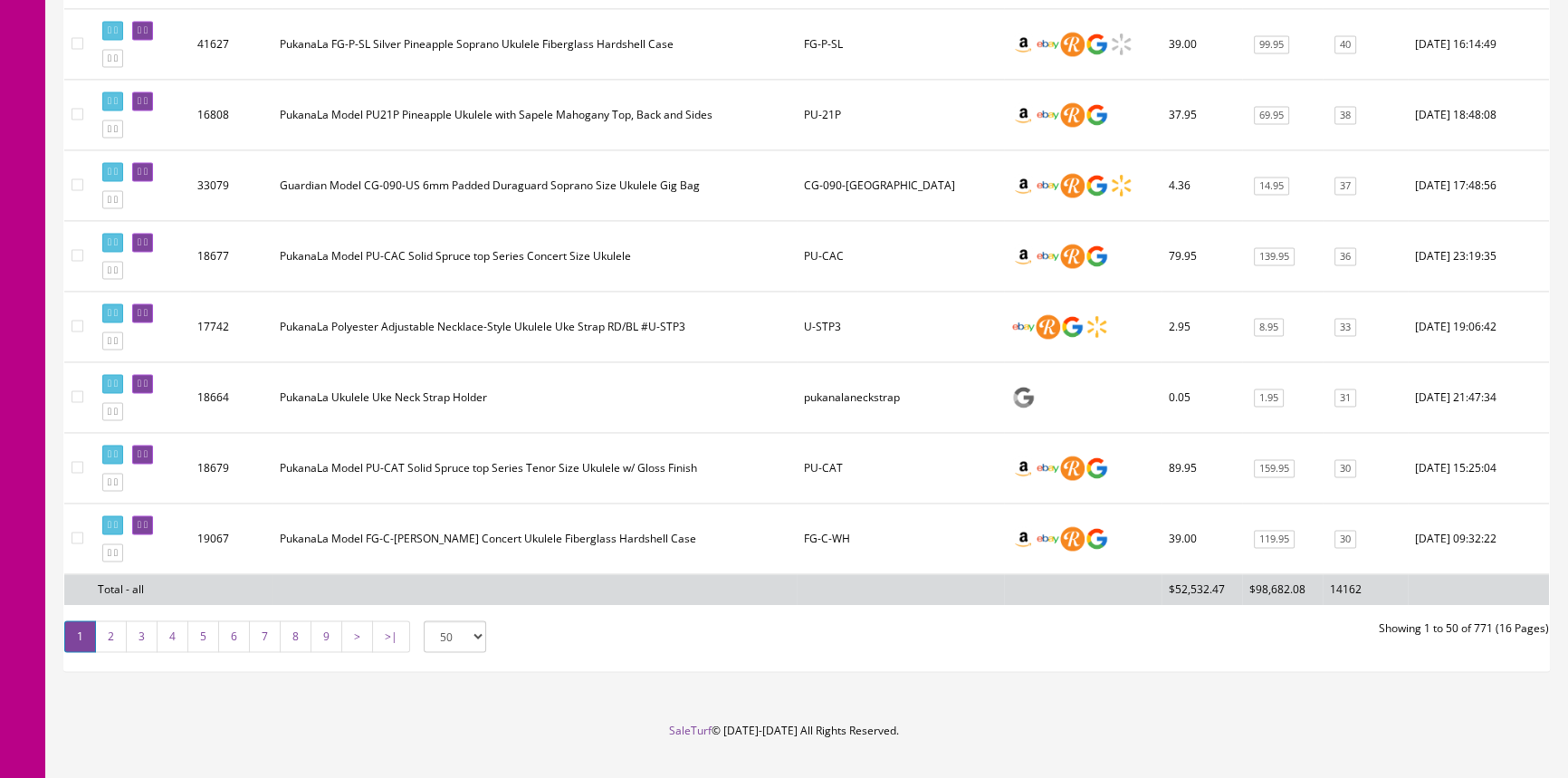
click at [119, 620] on link "2" at bounding box center [110, 636] width 32 height 32
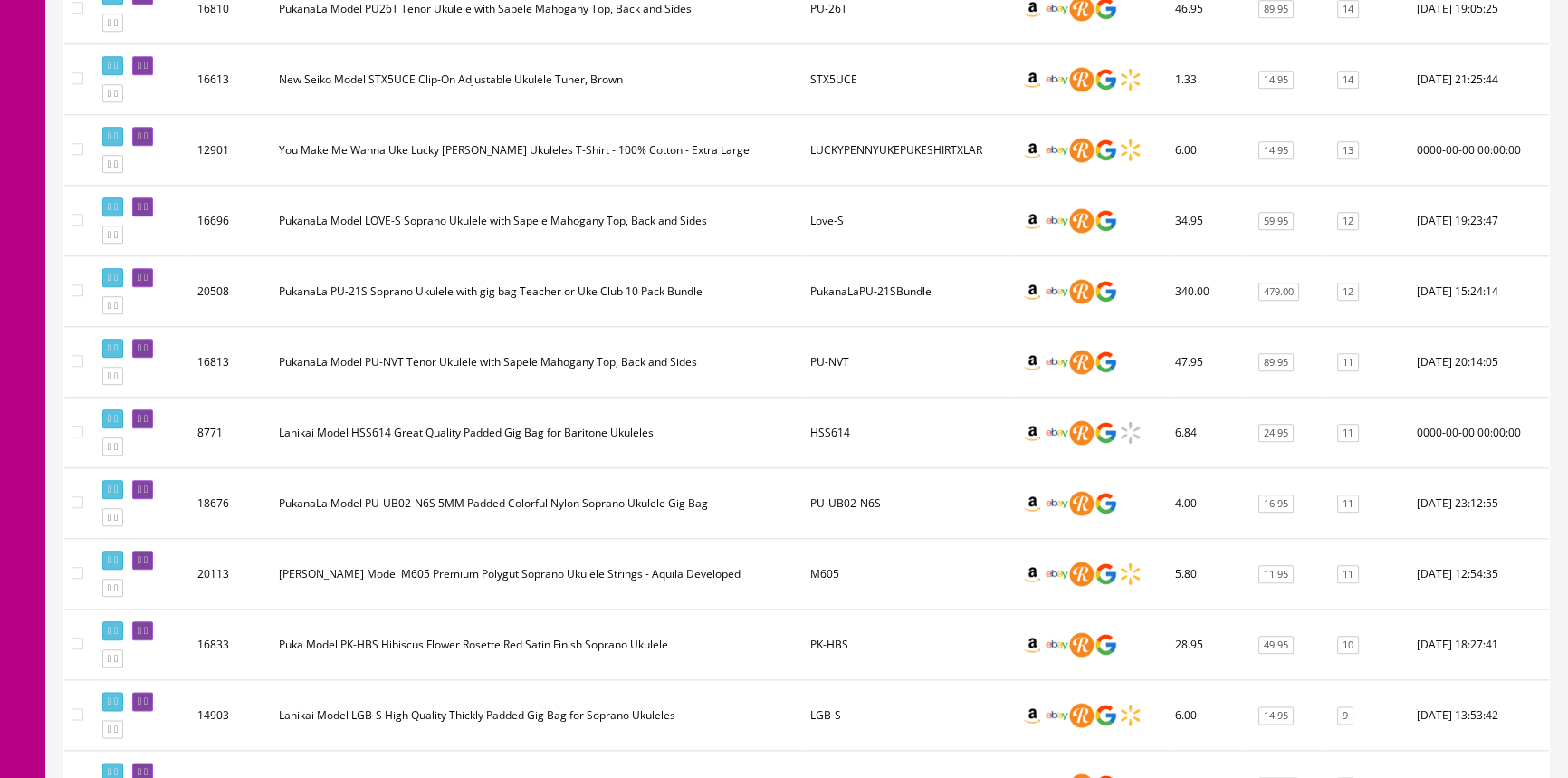
scroll to position [2386, 0]
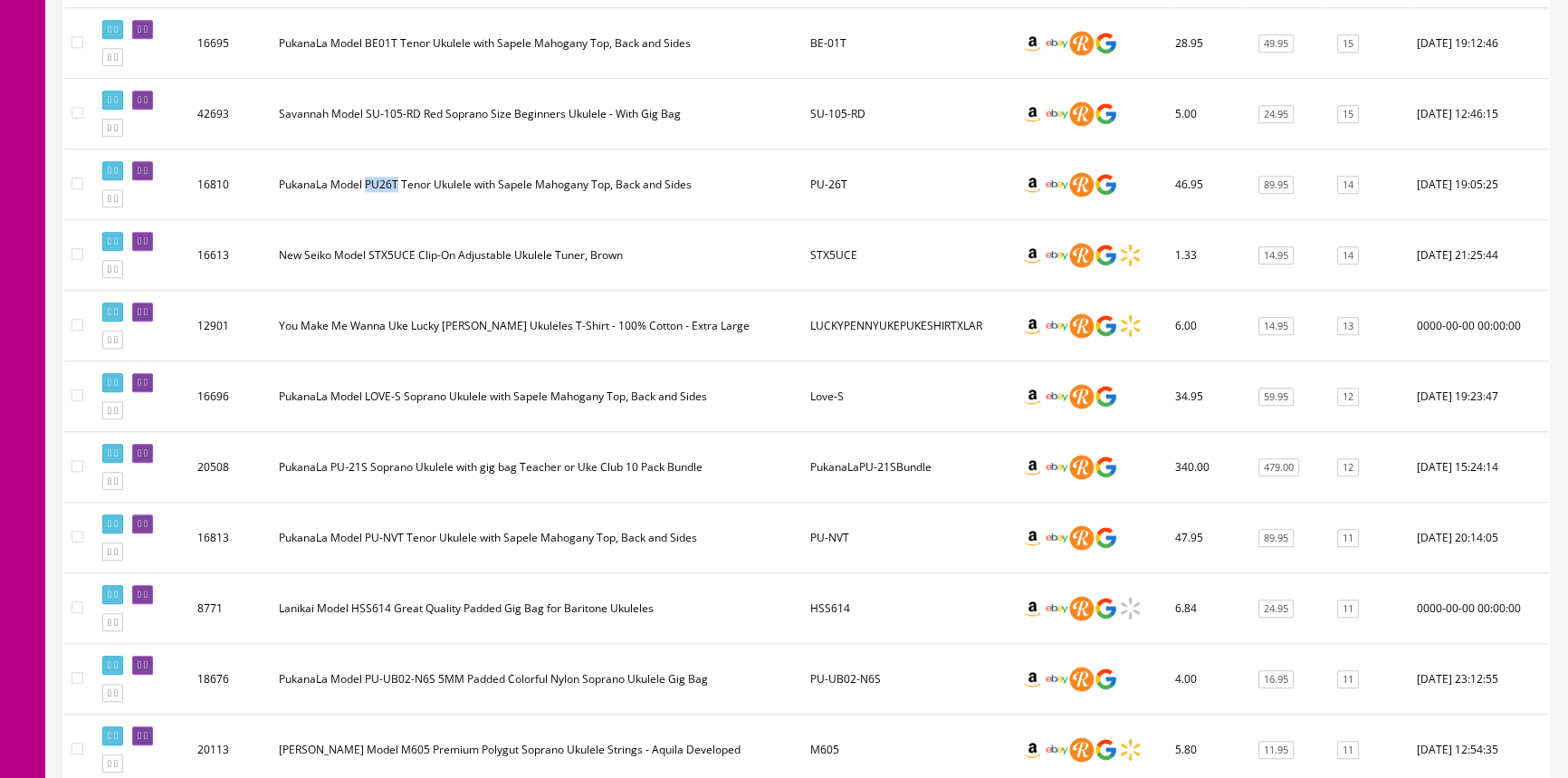
drag, startPoint x: 397, startPoint y: 170, endPoint x: 366, endPoint y: 172, distance: 31.1
click at [366, 172] on td "PukanaLa Model PU26T Tenor Ukulele with Sapele Mahogany Top, Back and Sides" at bounding box center [538, 185] width 531 height 71
copy td "PU26T"
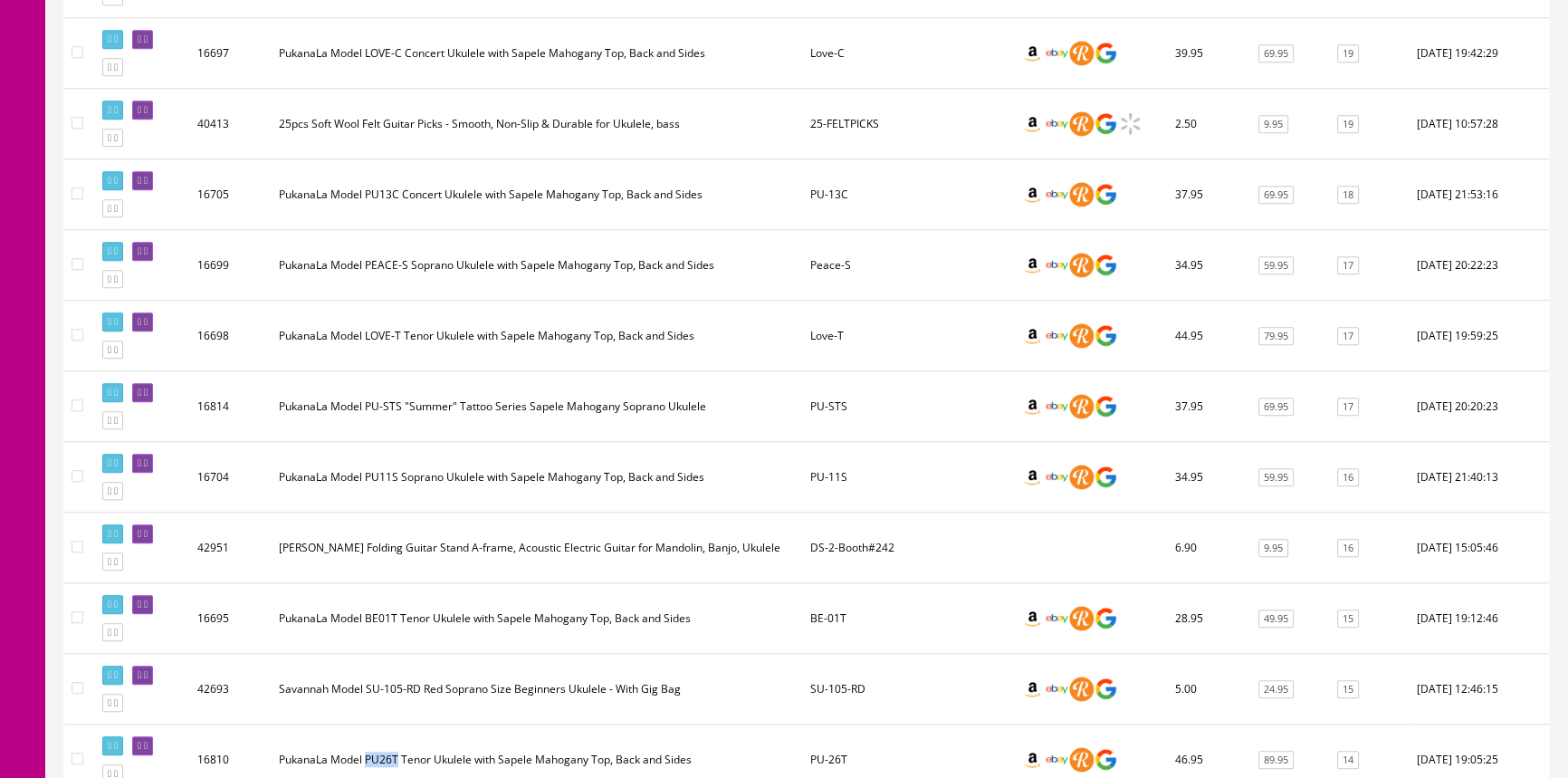
scroll to position [1810, 0]
drag, startPoint x: 854, startPoint y: 252, endPoint x: 810, endPoint y: 262, distance: 45.1
click at [810, 262] on td "Peace-S" at bounding box center [908, 266] width 210 height 71
click at [763, 188] on td "PukanaLa Model PU13C Concert Ukulele with Sapele Mahogany Top, Back and Sides" at bounding box center [538, 196] width 531 height 71
drag, startPoint x: 862, startPoint y: 188, endPoint x: 812, endPoint y: 182, distance: 50.4
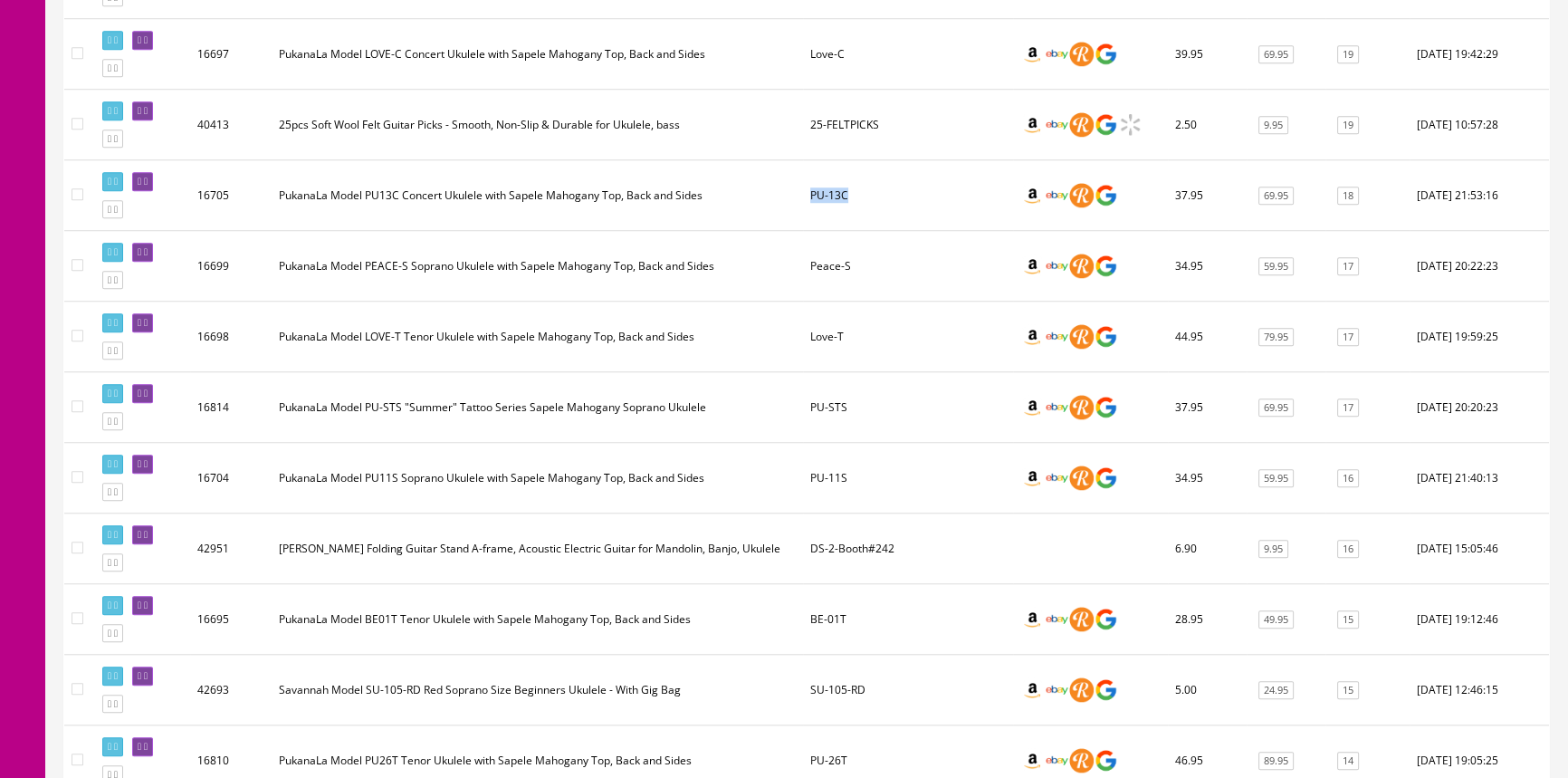
click at [812, 182] on td "PU-13C" at bounding box center [908, 196] width 210 height 71
copy td "PU-13C"
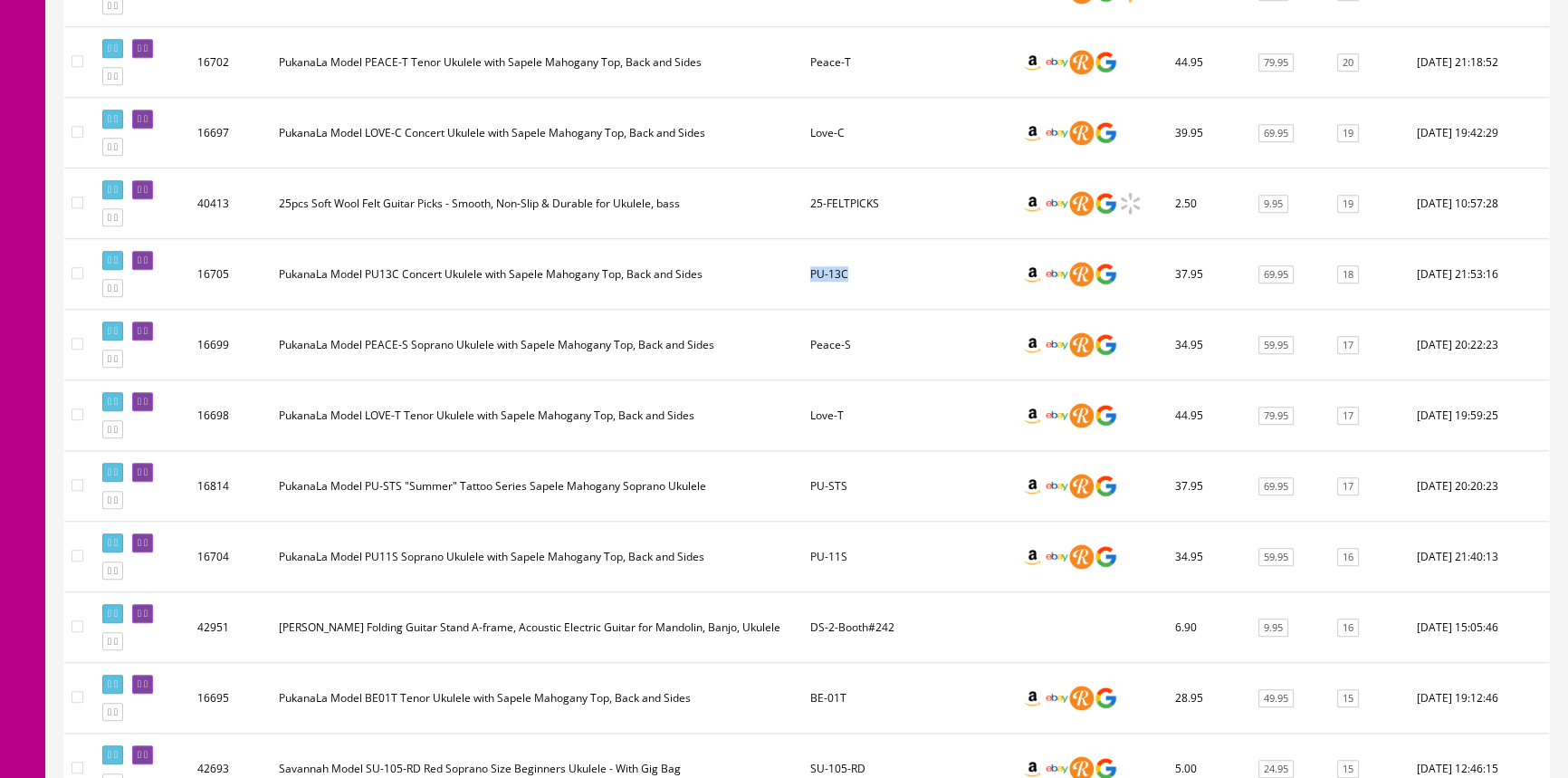
scroll to position [1481, 0]
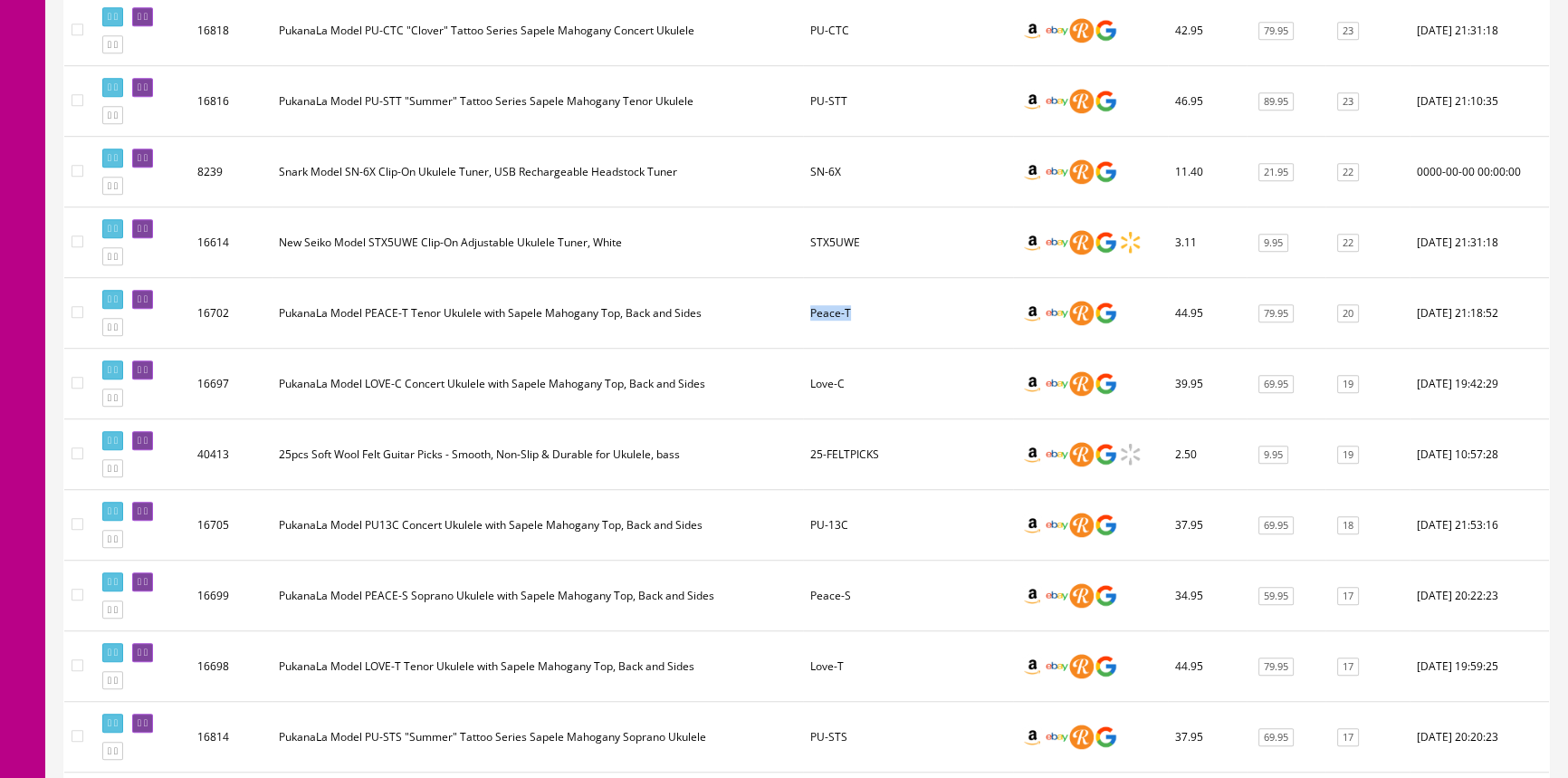
drag, startPoint x: 852, startPoint y: 307, endPoint x: 809, endPoint y: 304, distance: 43.1
click at [809, 304] on td "Peace-T" at bounding box center [908, 313] width 210 height 71
copy td "Peace-T"
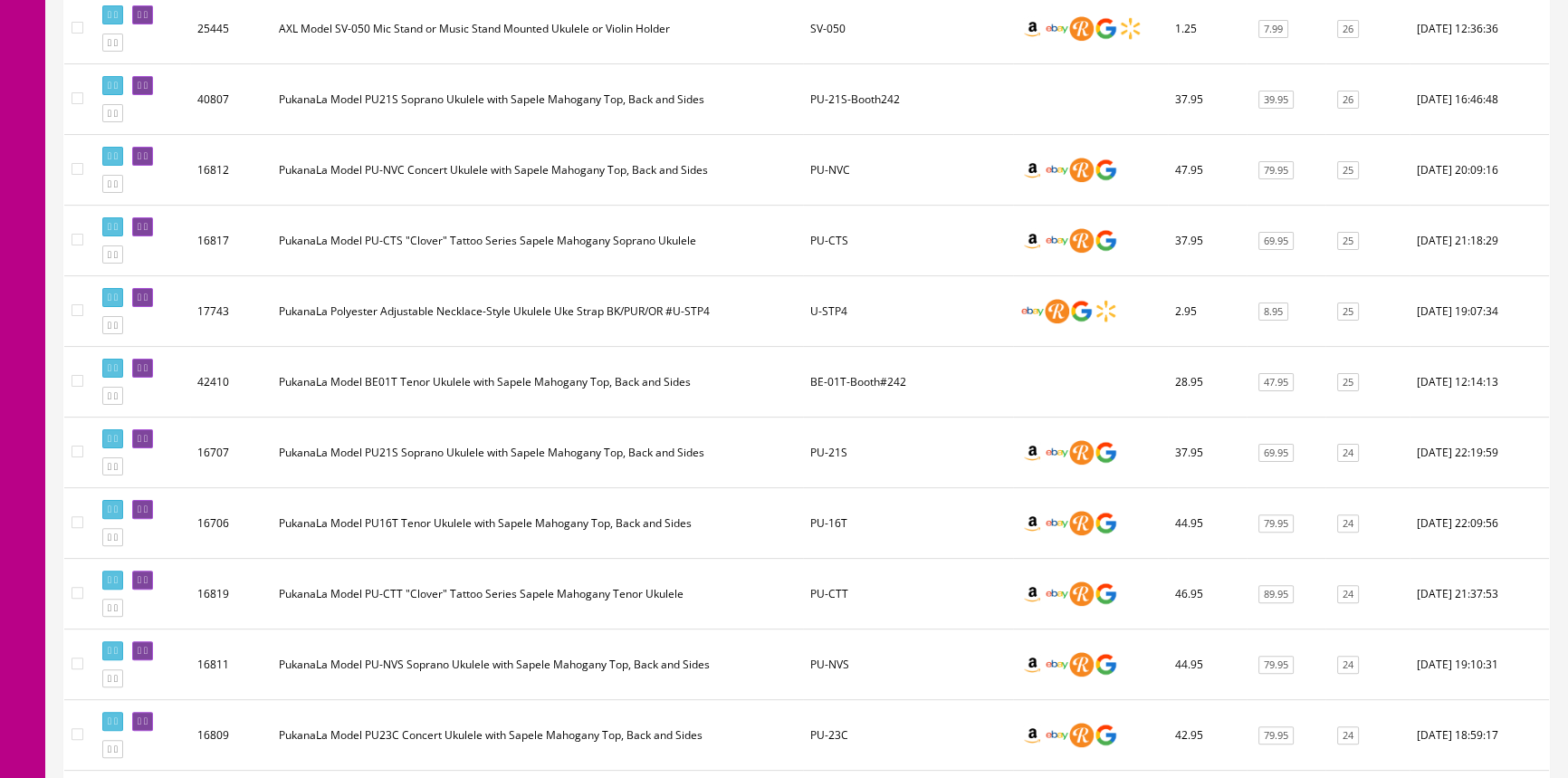
scroll to position [658, 0]
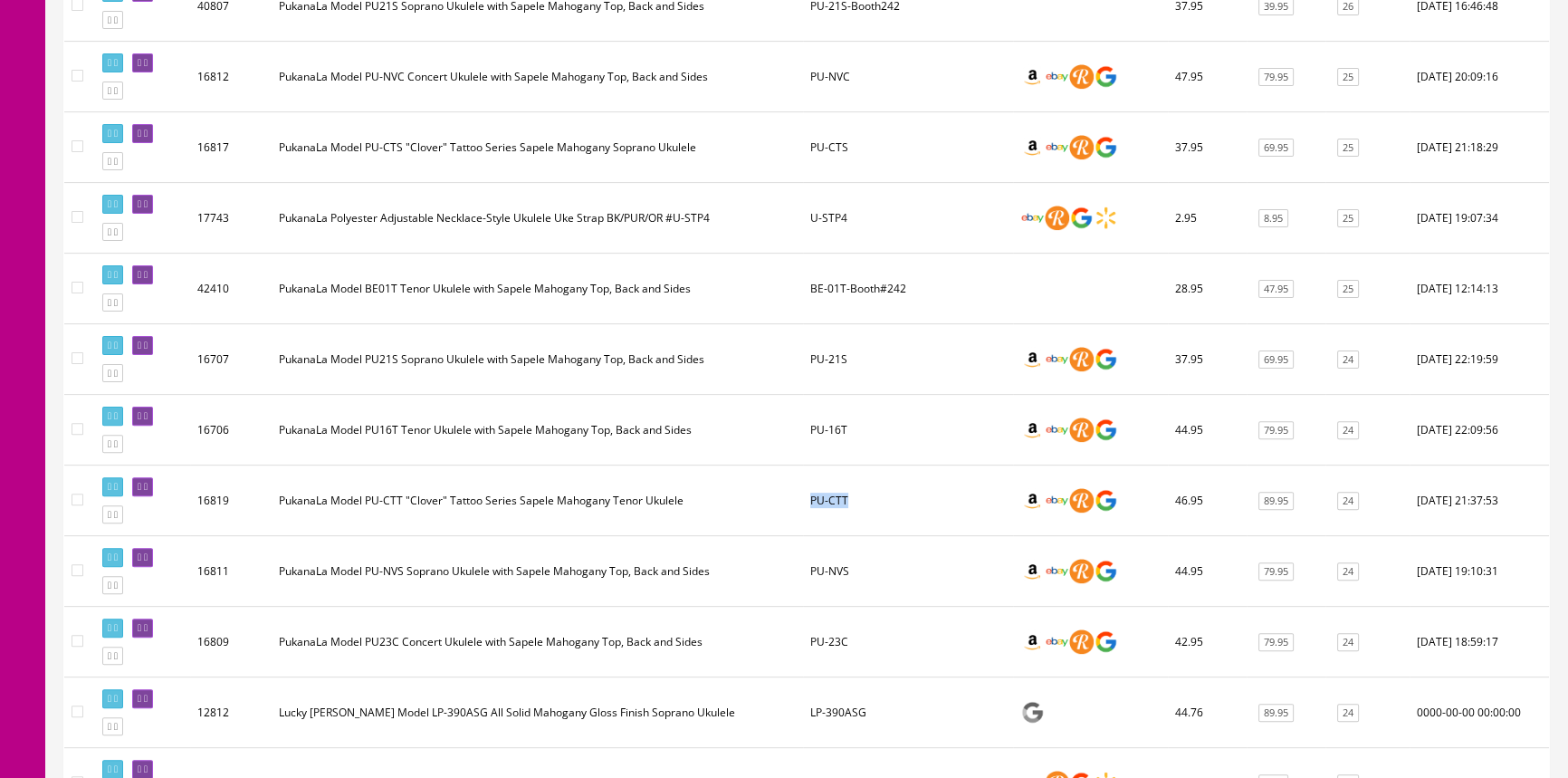
drag, startPoint x: 882, startPoint y: 491, endPoint x: 810, endPoint y: 498, distance: 72.3
click at [810, 498] on td "PU-CTT" at bounding box center [908, 500] width 210 height 71
copy td "PU-CTT"
drag, startPoint x: 859, startPoint y: 641, endPoint x: 810, endPoint y: 633, distance: 49.6
click at [810, 633] on td "PU-23C" at bounding box center [908, 642] width 210 height 71
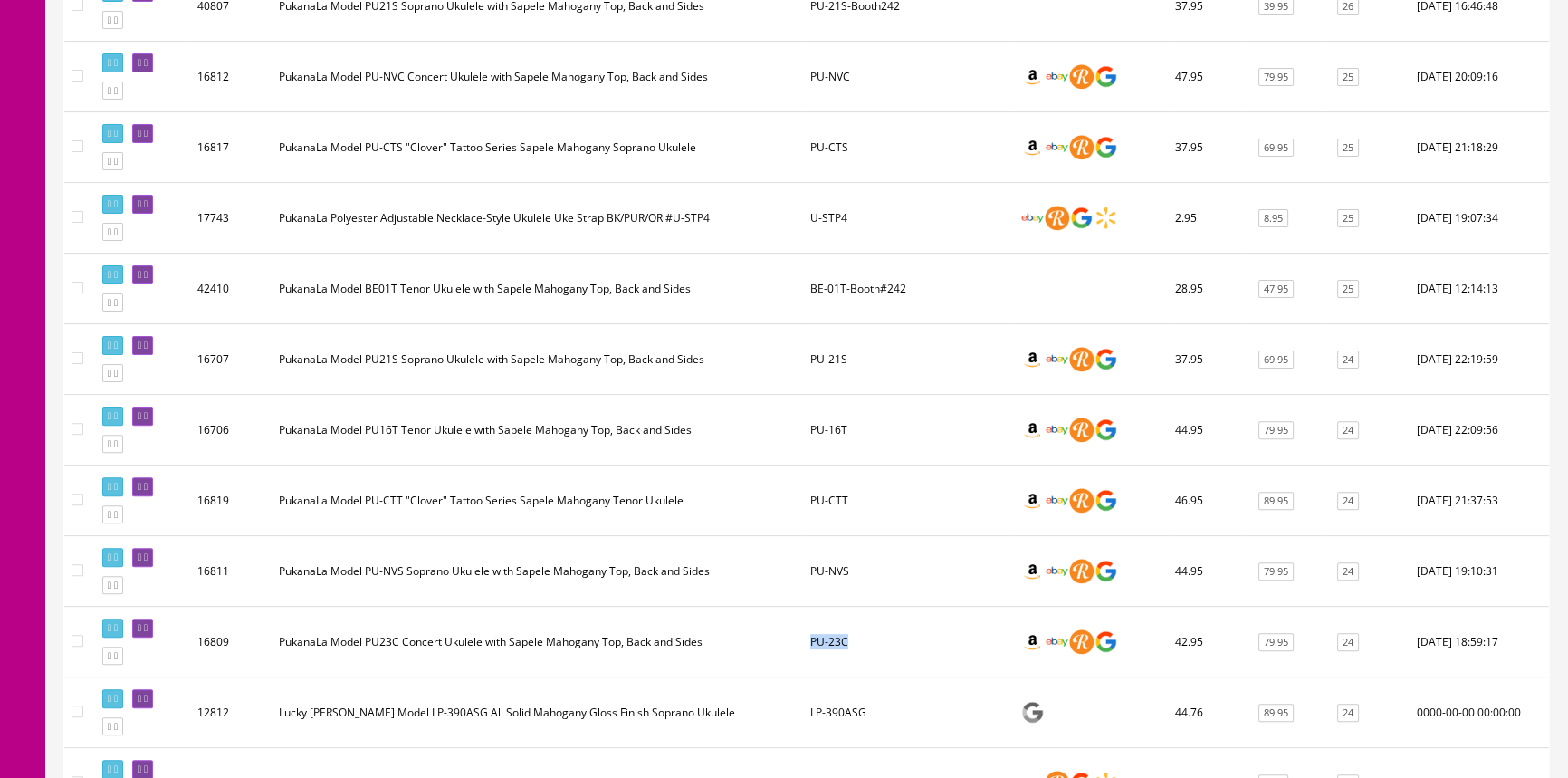
copy td "PU-23C"
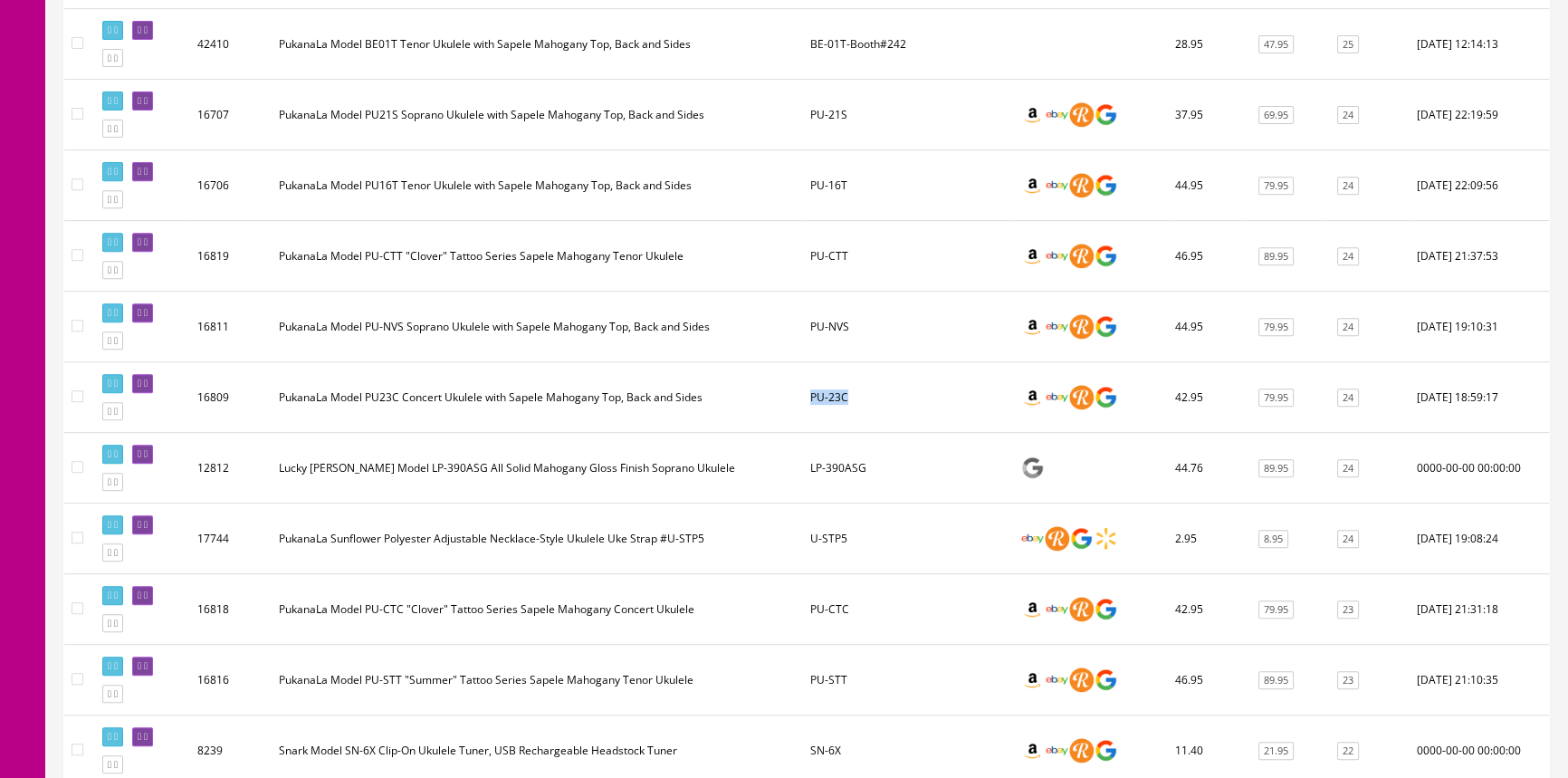
scroll to position [905, 0]
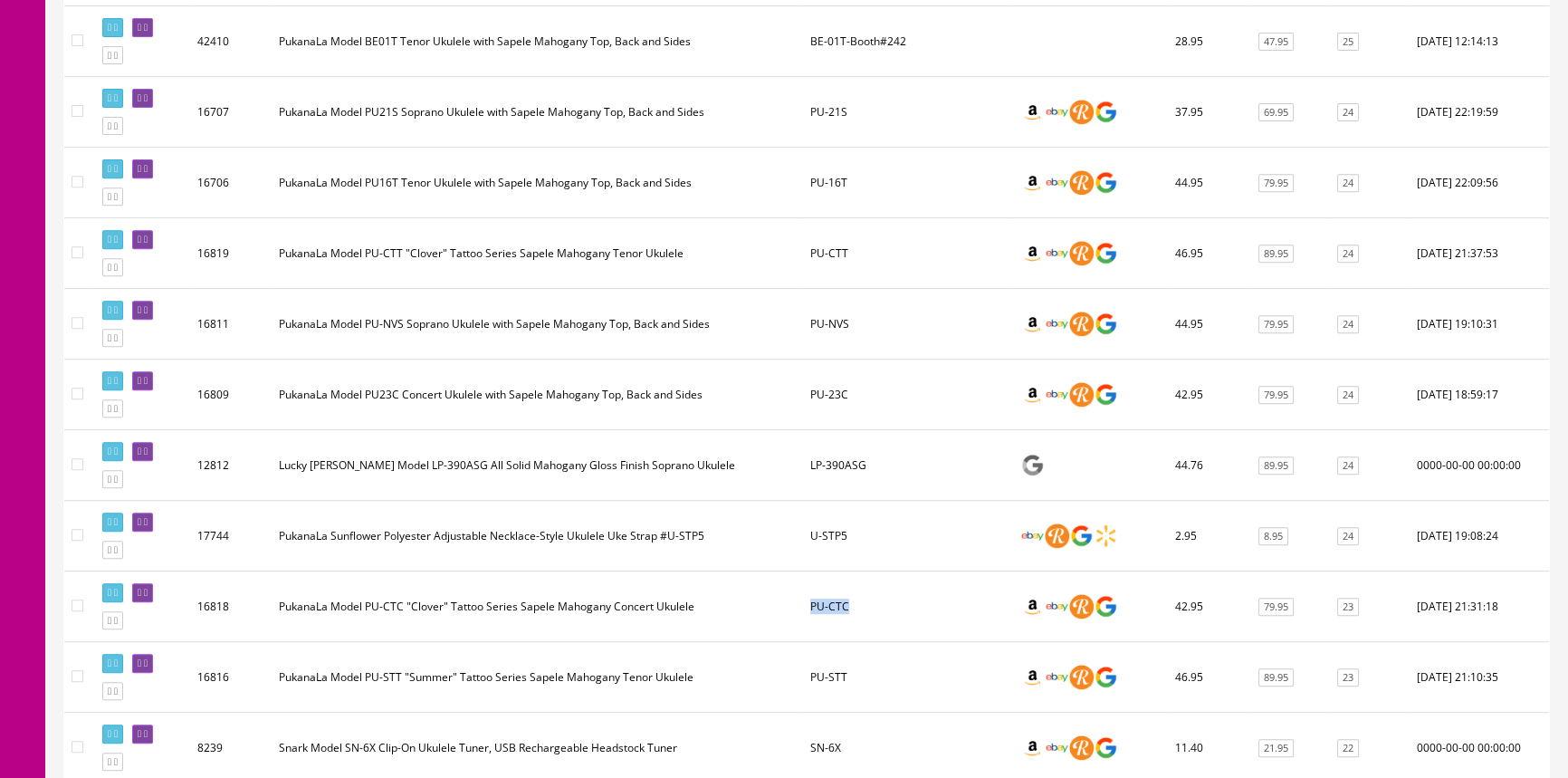
drag, startPoint x: 877, startPoint y: 601, endPoint x: 810, endPoint y: 599, distance: 67.0
click at [810, 599] on td "PU-CTC" at bounding box center [908, 606] width 210 height 71
copy td "PU-CTC"
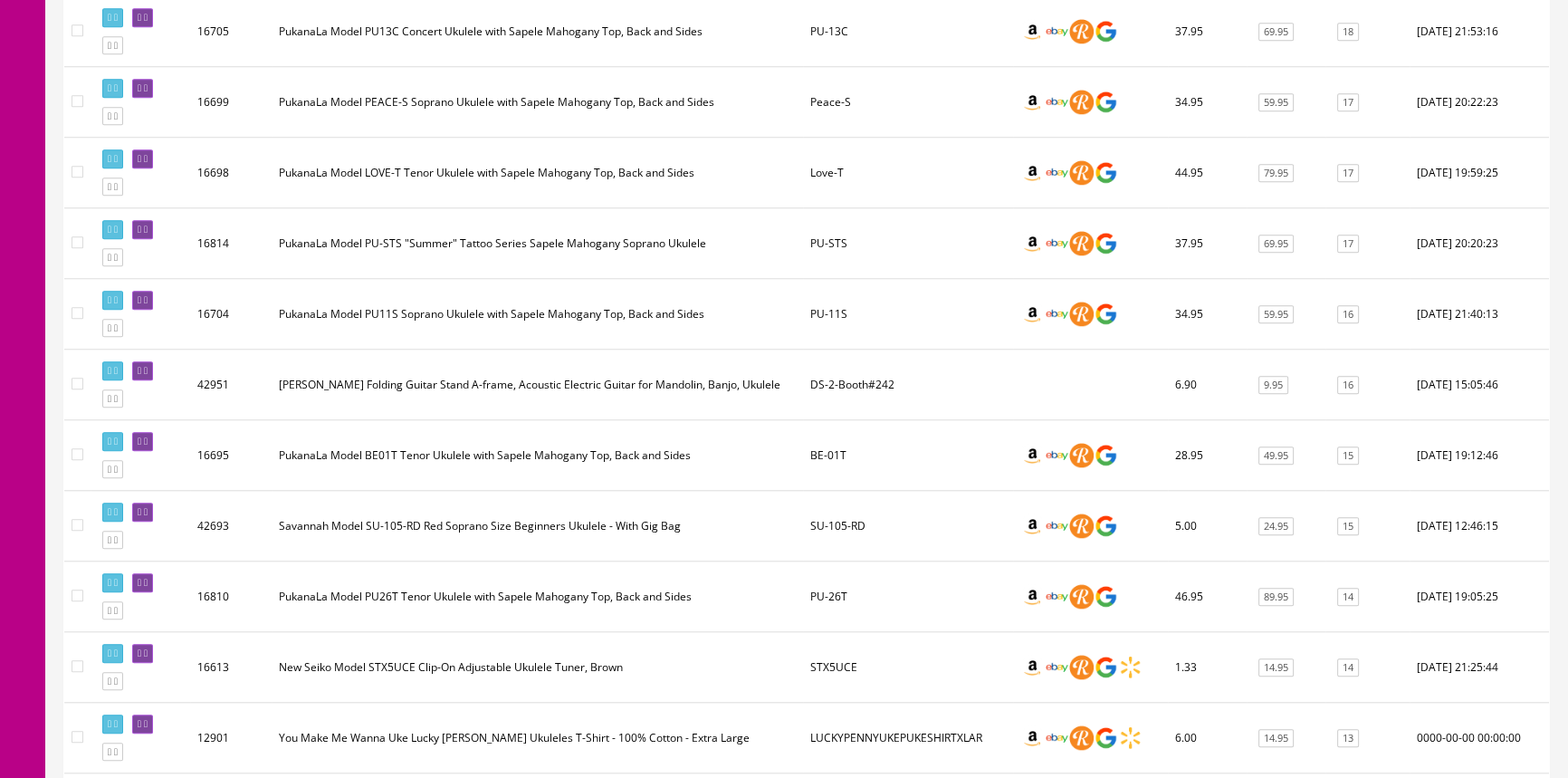
scroll to position [2469, 0]
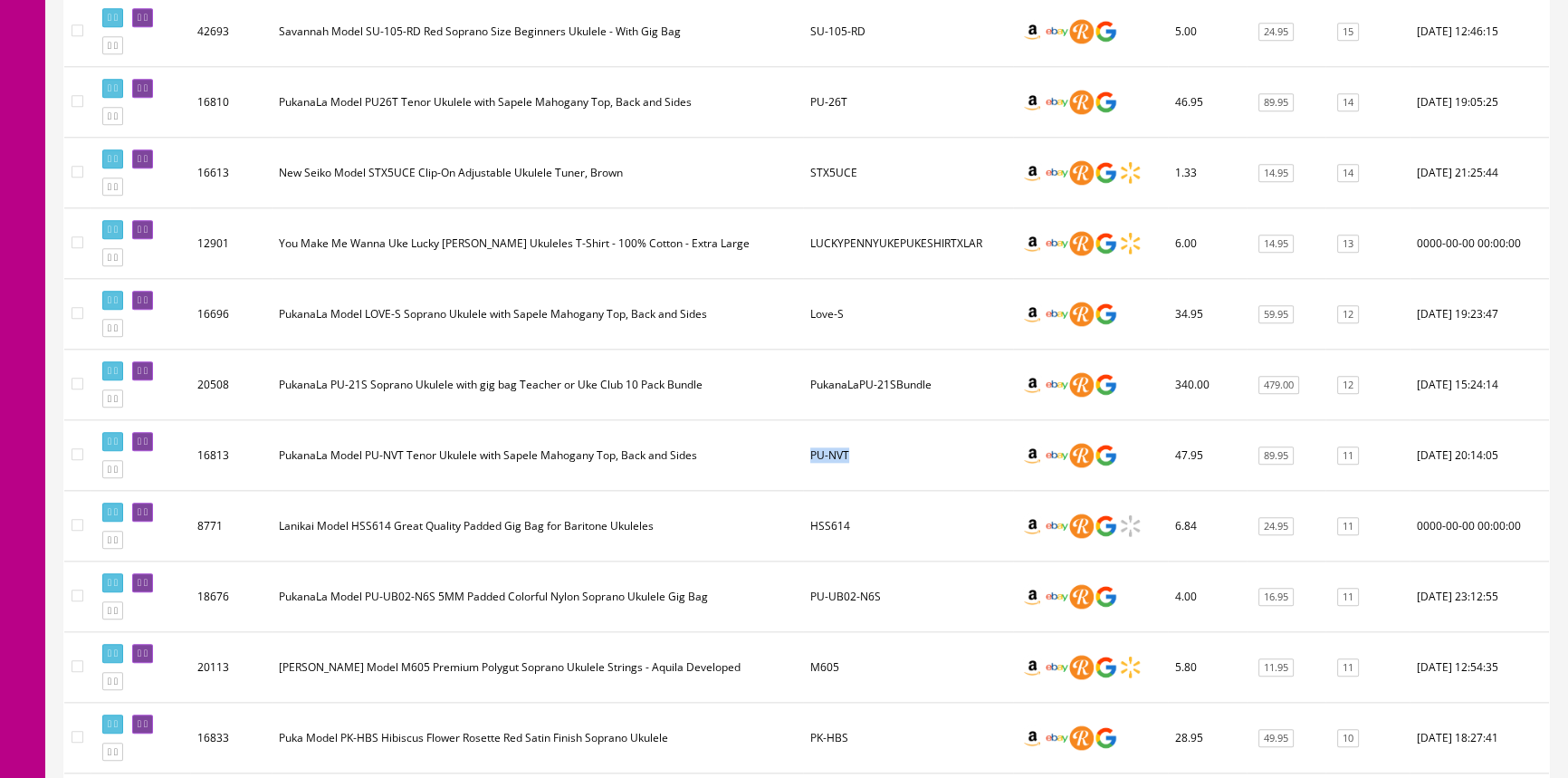
drag, startPoint x: 865, startPoint y: 437, endPoint x: 811, endPoint y: 438, distance: 54.0
click at [811, 438] on td "PU-NVT" at bounding box center [908, 455] width 210 height 71
copy td "PU-NVT"
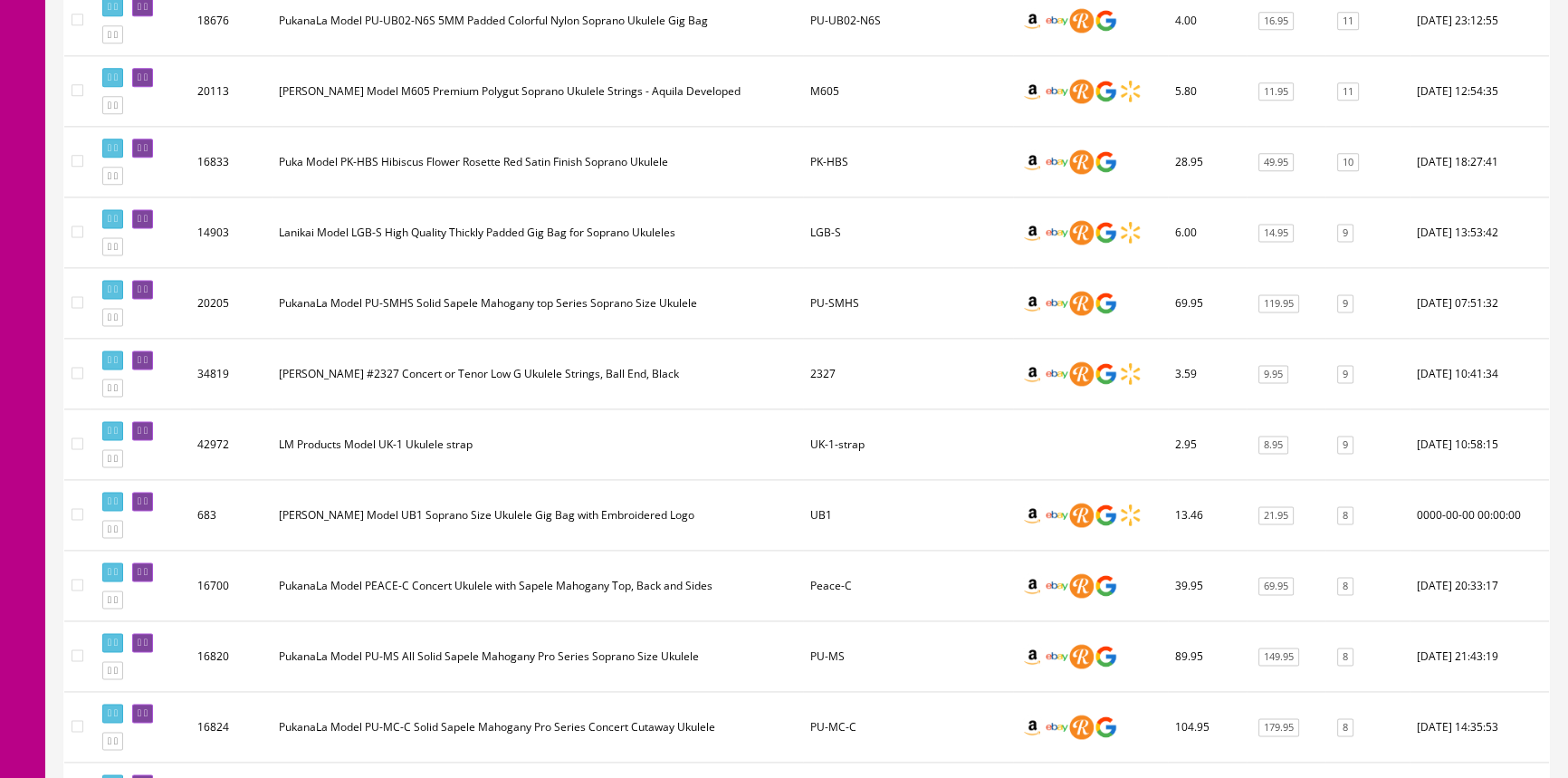
scroll to position [3127, 0]
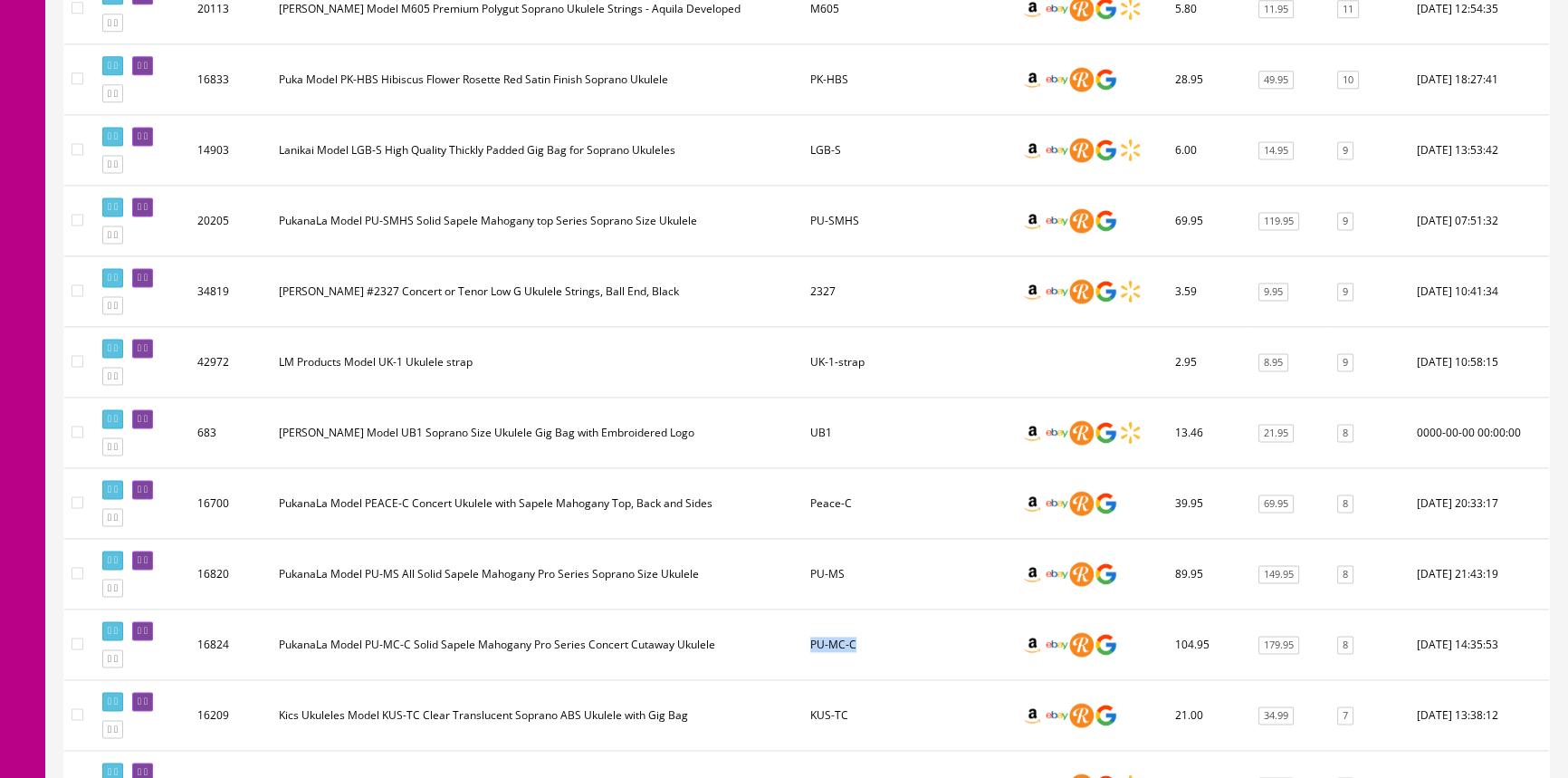
drag, startPoint x: 869, startPoint y: 618, endPoint x: 810, endPoint y: 628, distance: 59.8
click at [810, 628] on td "PU-MC-C" at bounding box center [908, 644] width 210 height 71
copy td "PU-MC-C"
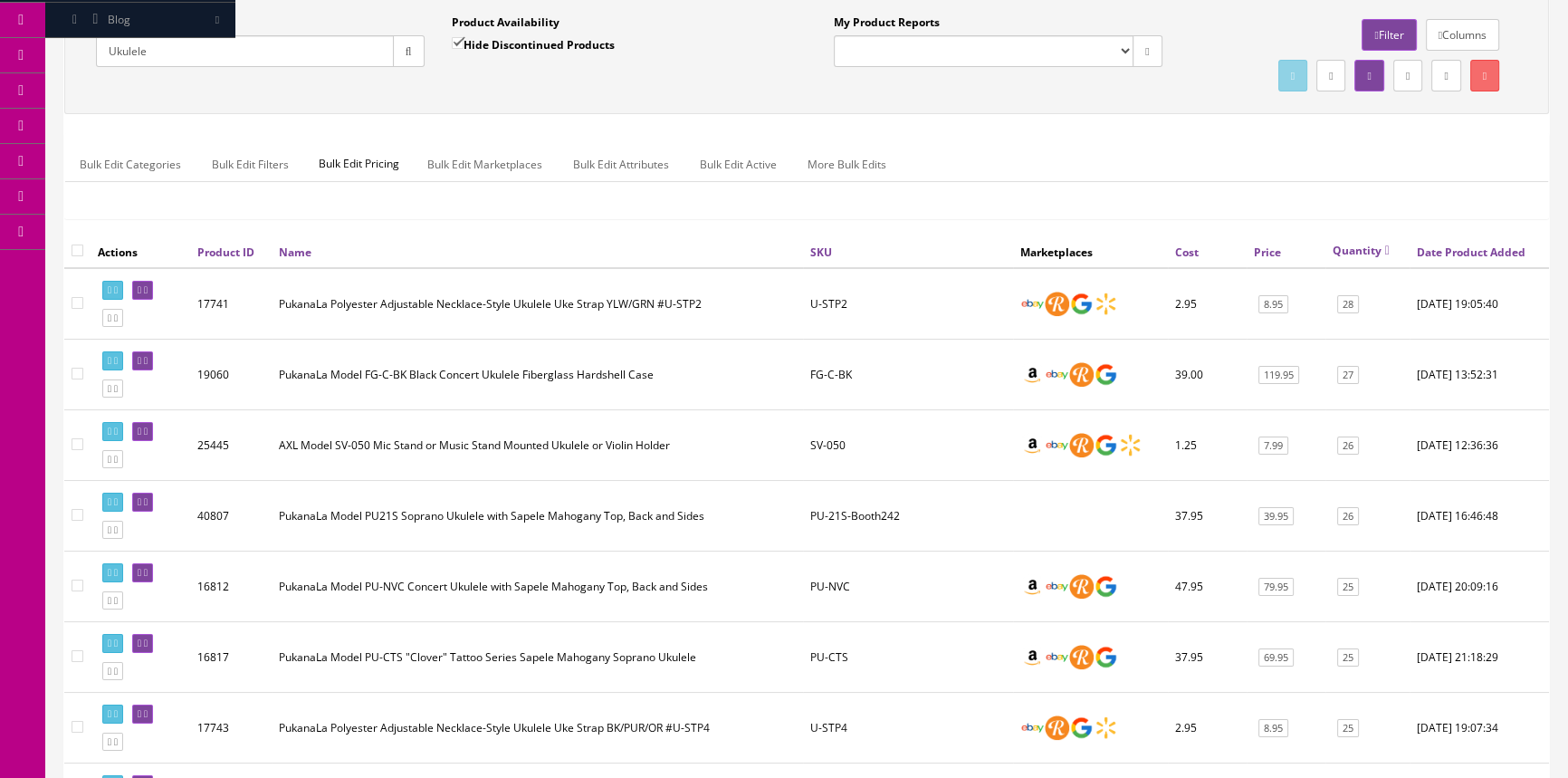
scroll to position [0, 0]
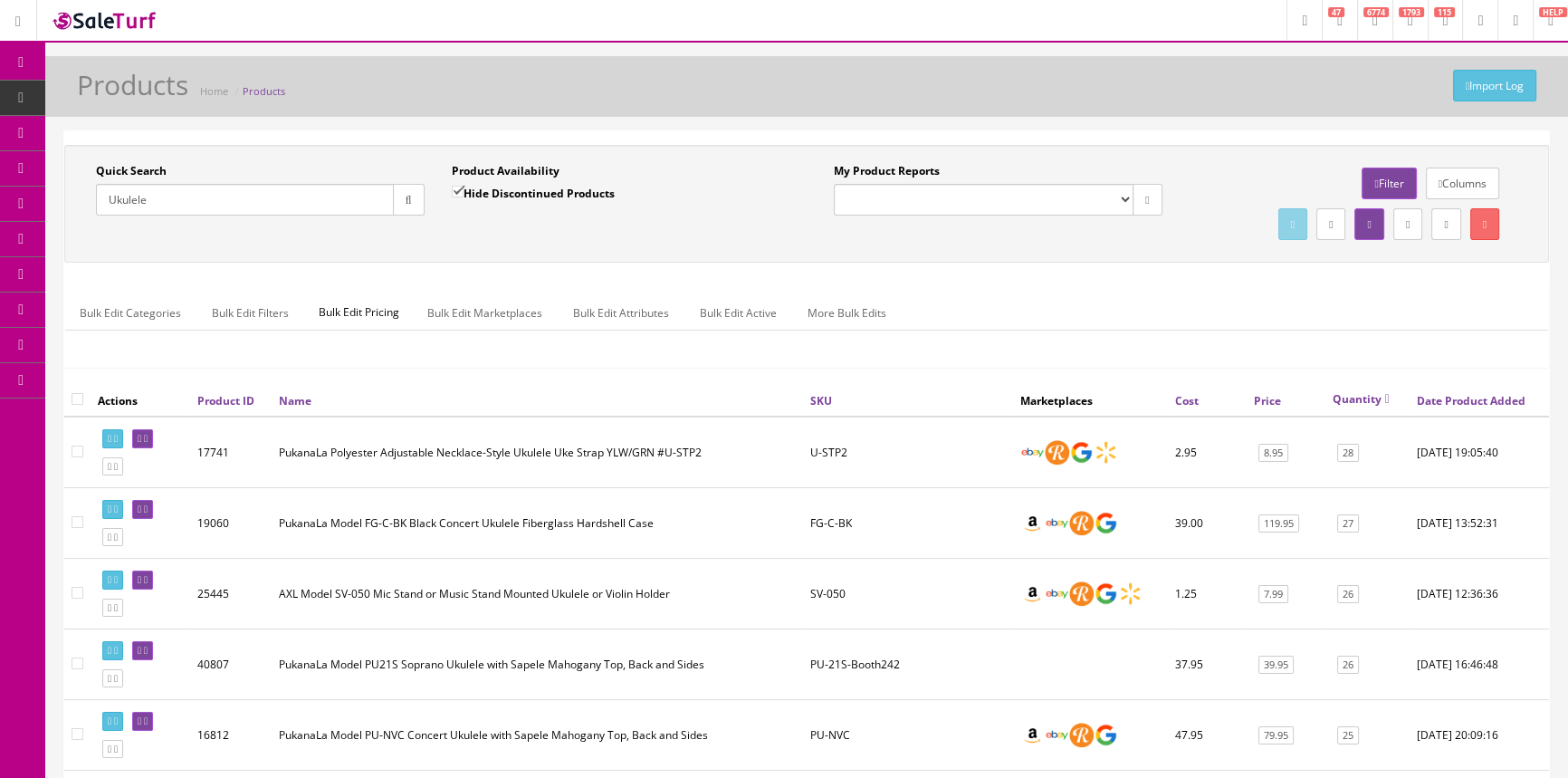
click at [95, 164] on link "POS Console" at bounding box center [140, 169] width 190 height 35
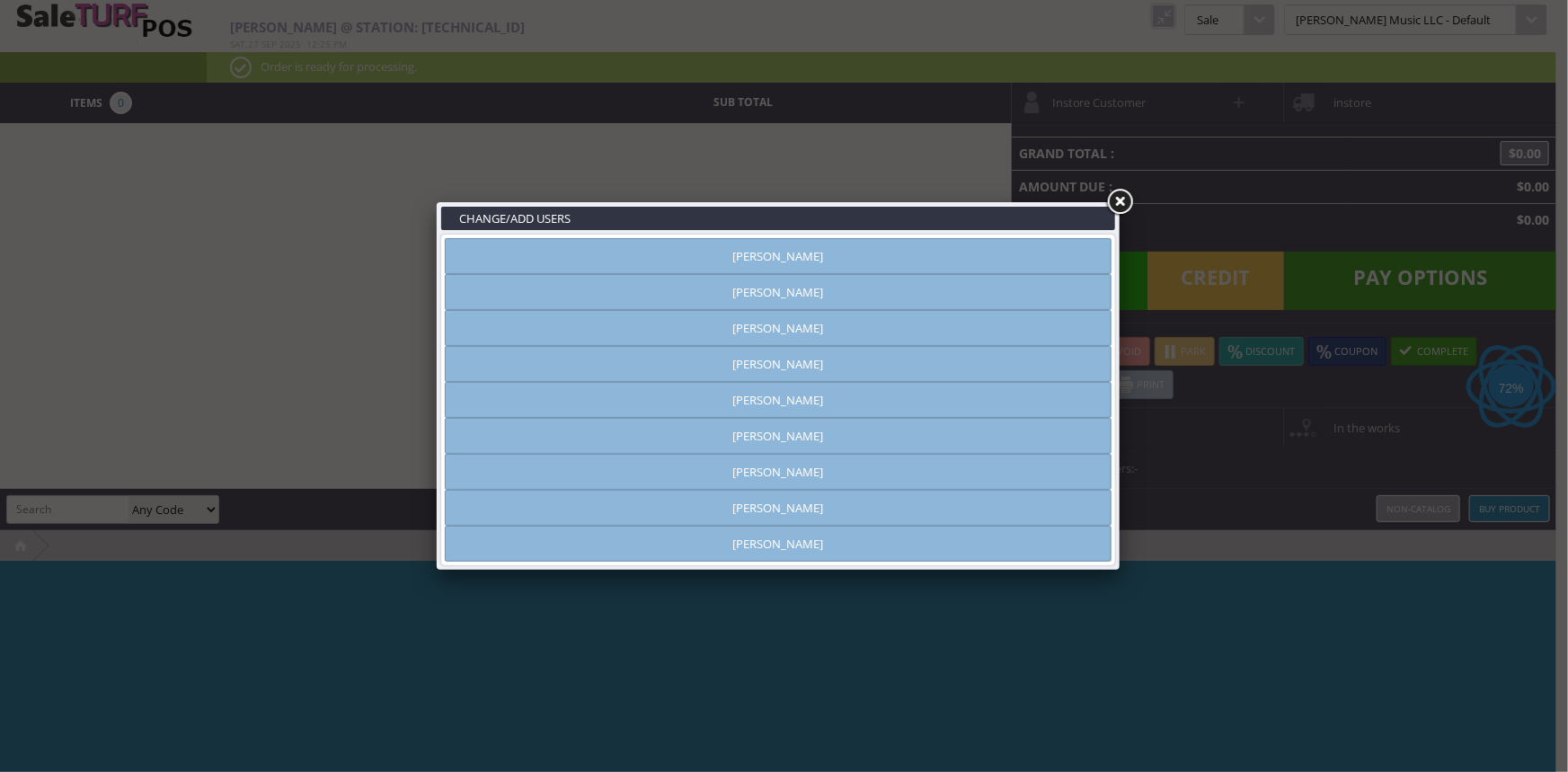
type input "[PERSON_NAME]"
click at [858, 286] on link "[PERSON_NAME]" at bounding box center [778, 291] width 666 height 36
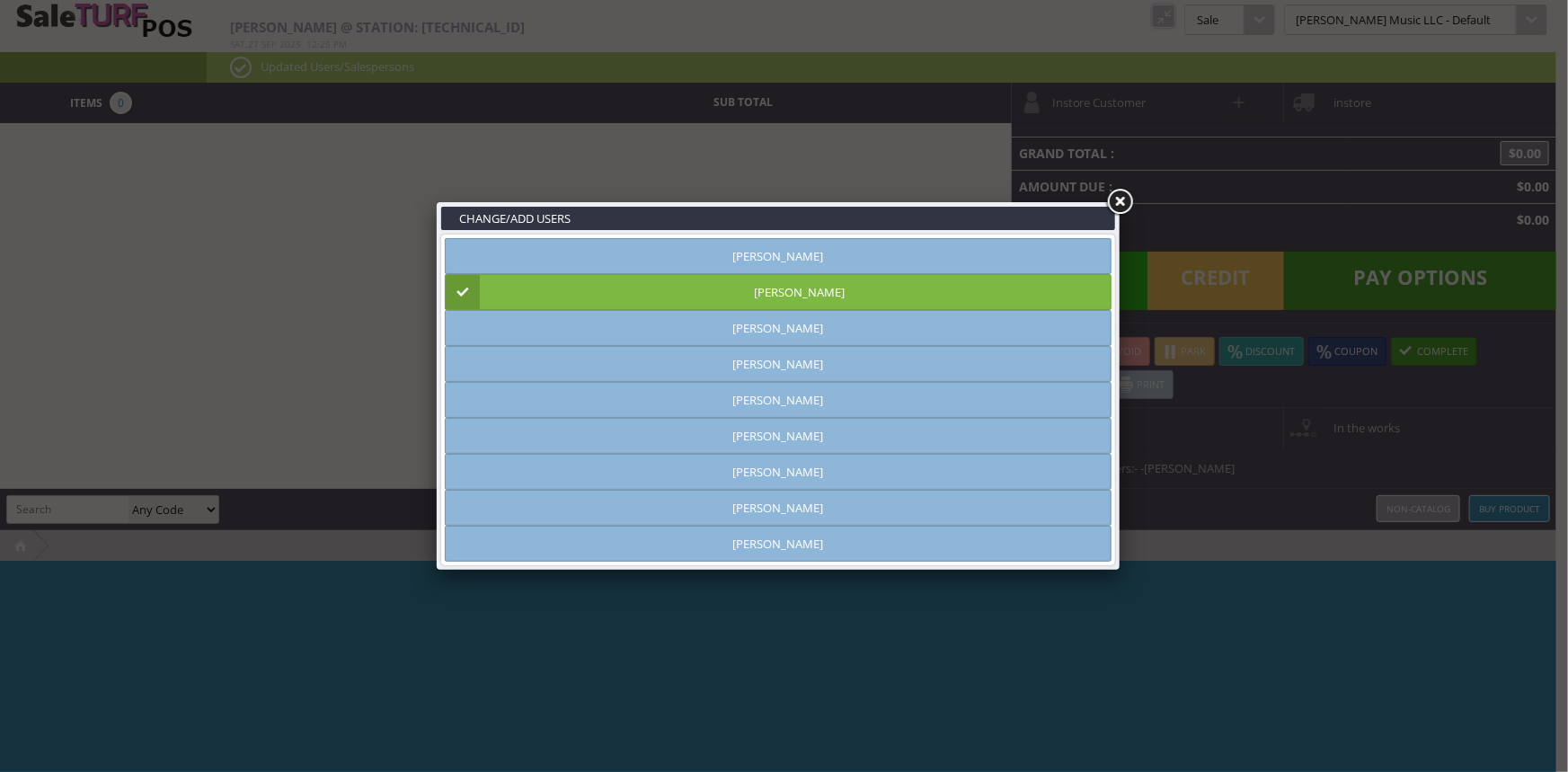
click at [1116, 198] on link at bounding box center [1119, 202] width 32 height 32
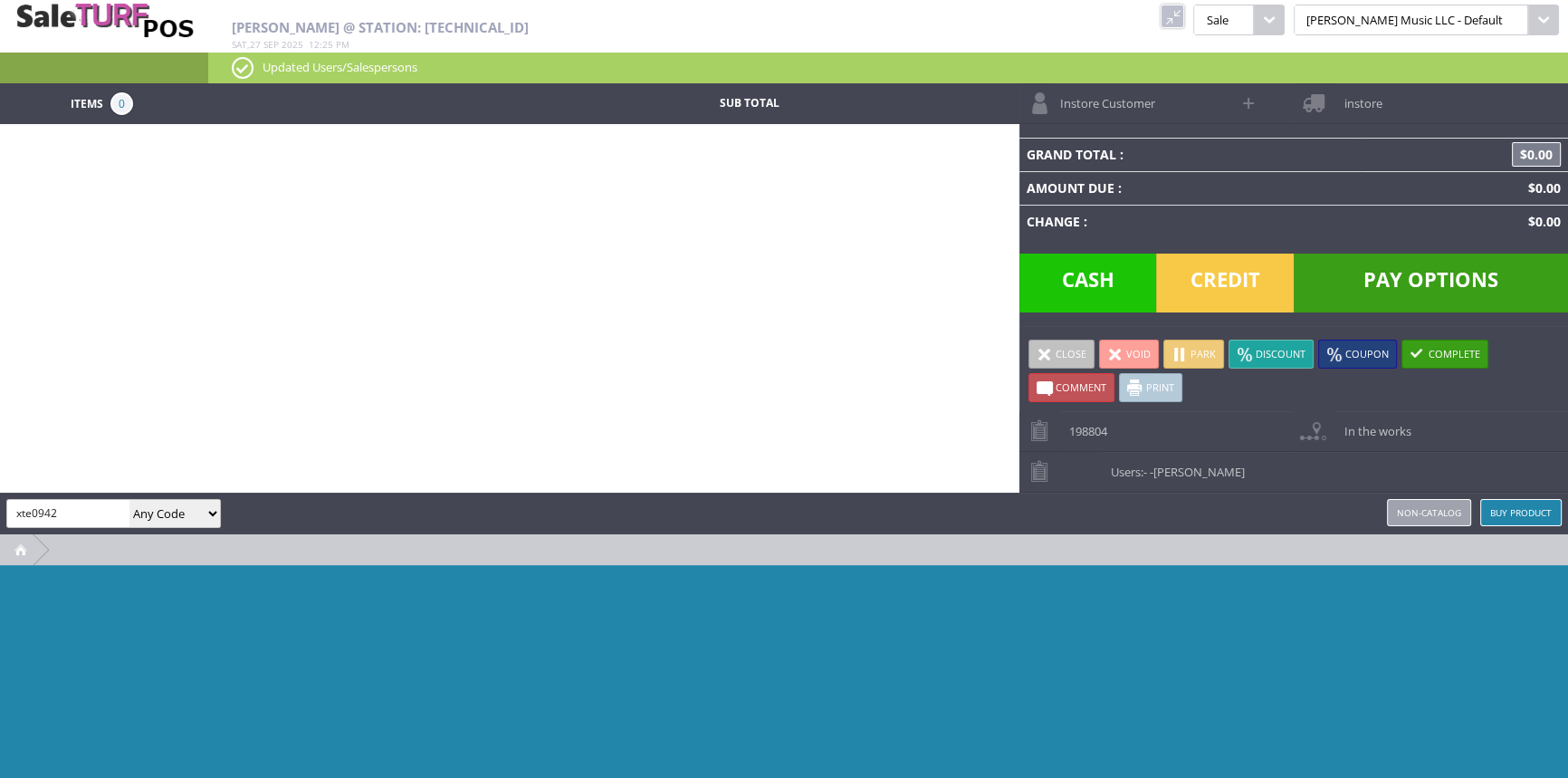
type input "xte0942"
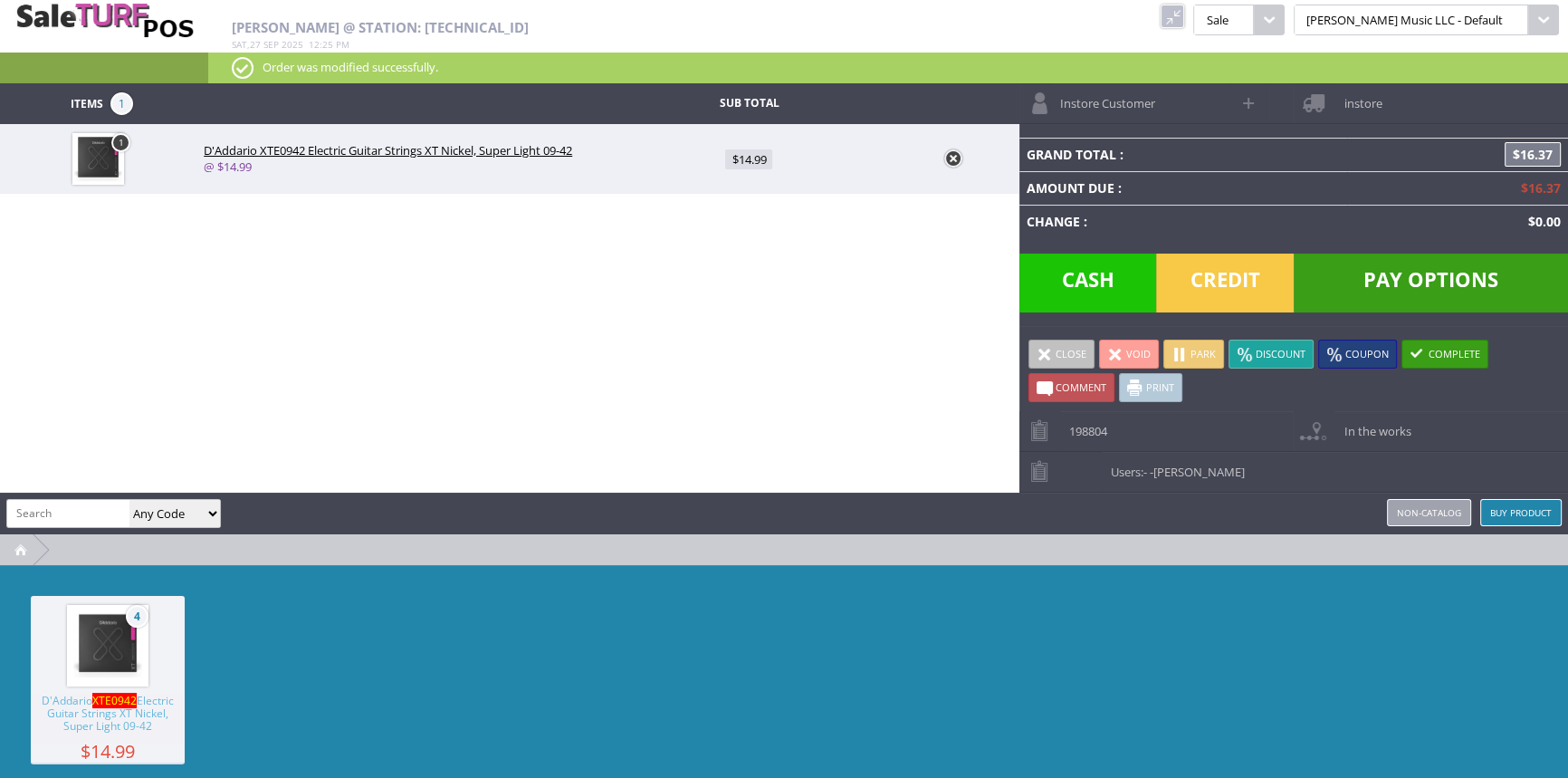
click at [1121, 280] on span "Cash" at bounding box center [1088, 282] width 137 height 58
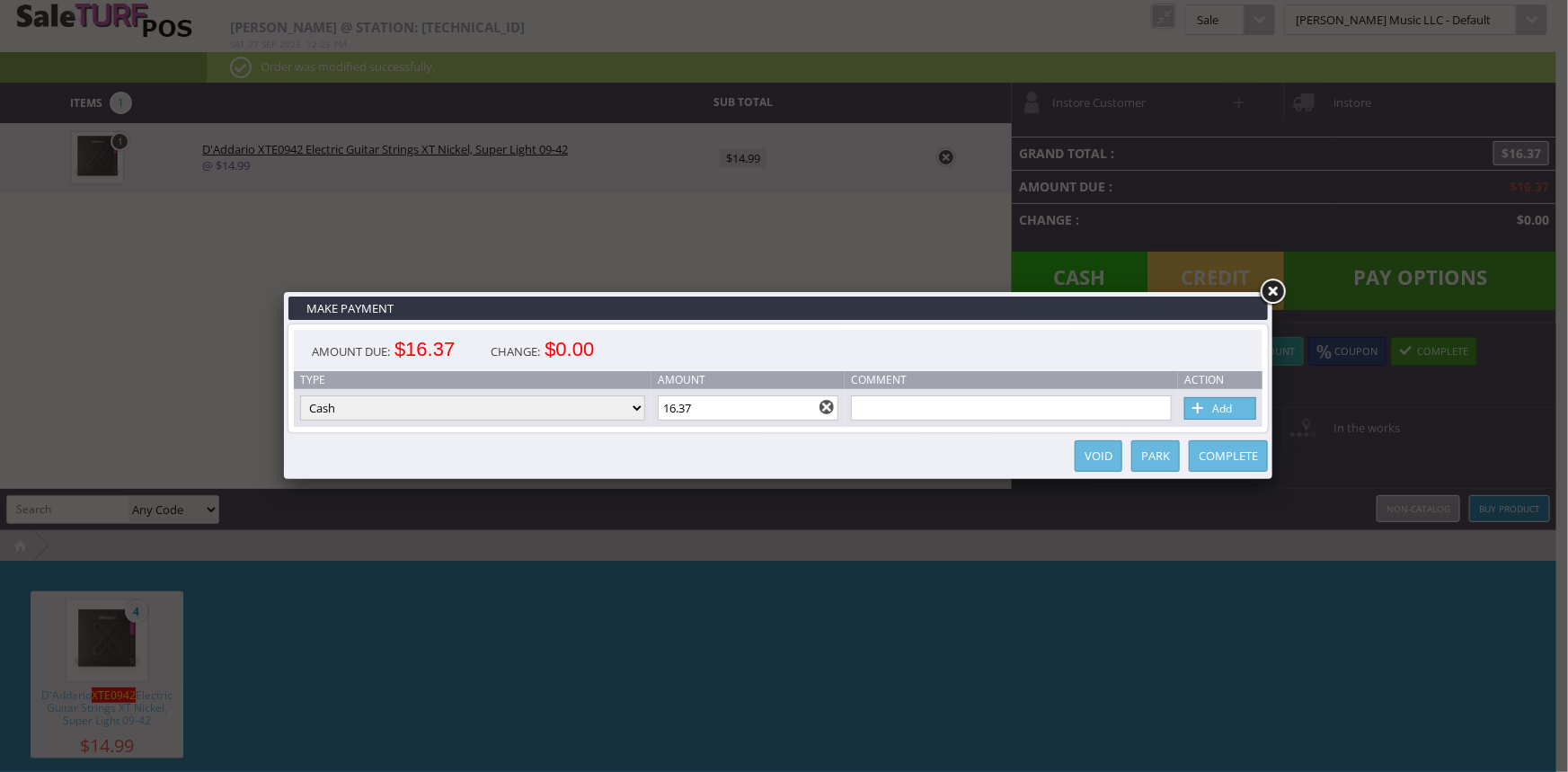
drag, startPoint x: 707, startPoint y: 414, endPoint x: 664, endPoint y: 413, distance: 43.0
click at [664, 413] on input "16.37" at bounding box center [749, 407] width 182 height 25
click at [1232, 413] on link "Add" at bounding box center [1220, 408] width 72 height 22
type input "0"
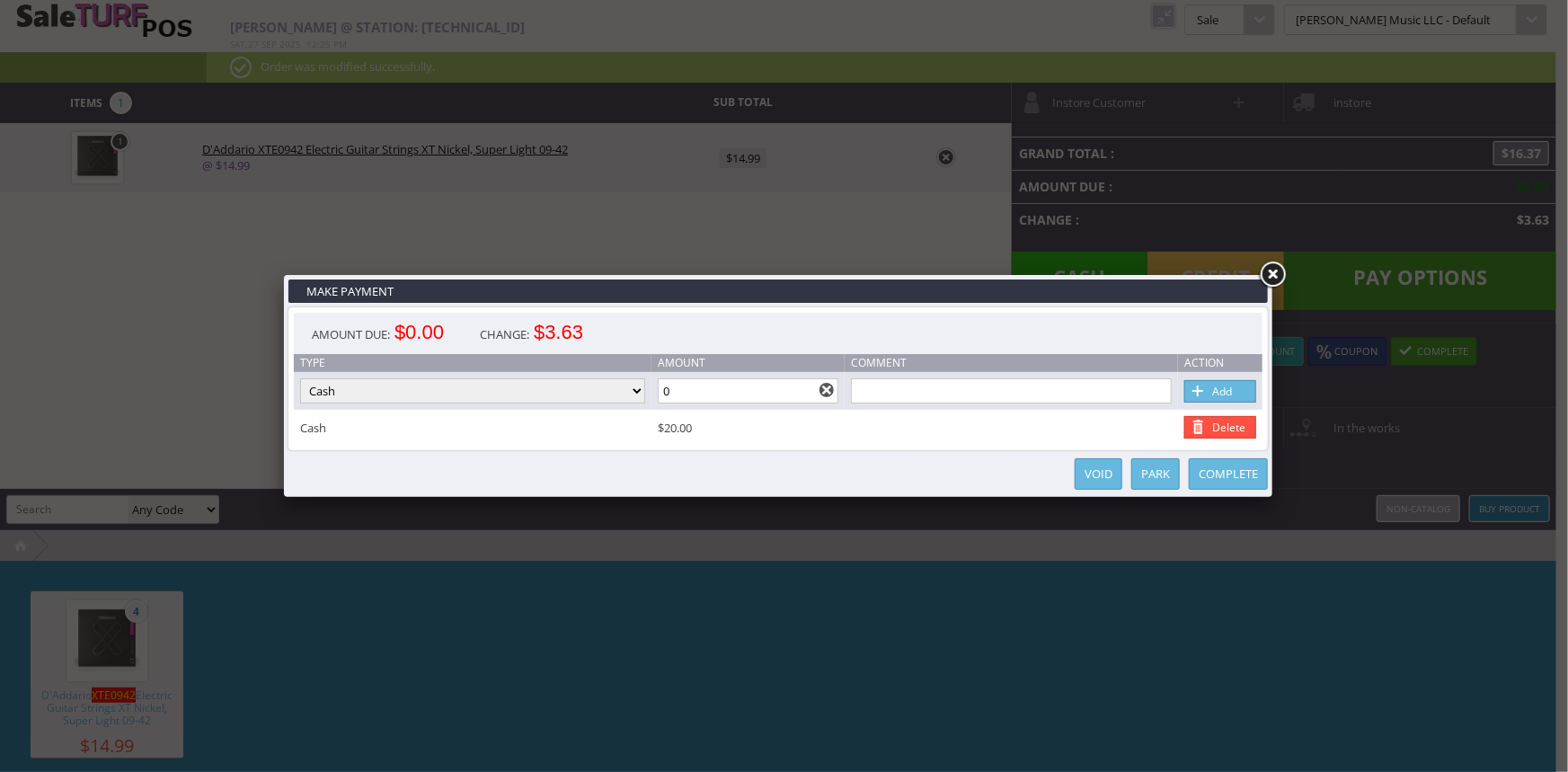
click at [1211, 471] on link "Complete" at bounding box center [1229, 474] width 79 height 31
